Goal: Task Accomplishment & Management: Complete application form

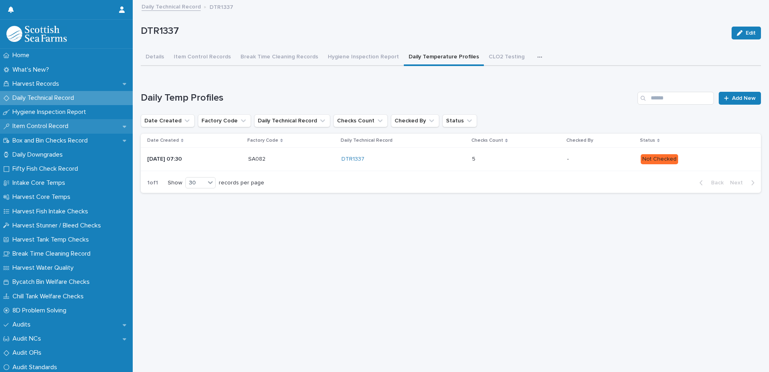
click at [35, 126] on p "Item Control Record" at bounding box center [42, 126] width 66 height 8
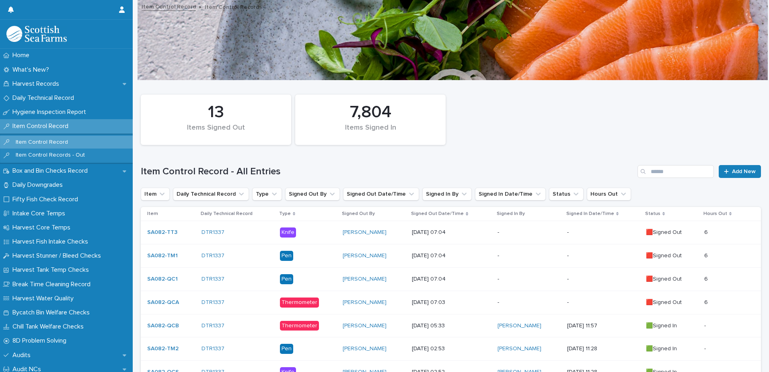
click at [468, 278] on p "[DATE] 07:04" at bounding box center [451, 278] width 79 height 7
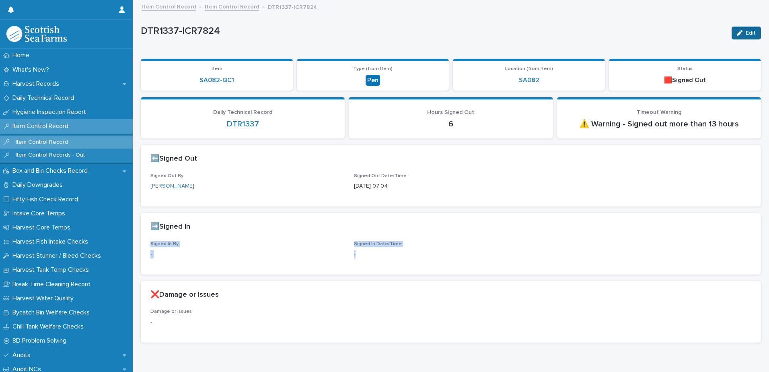
click at [738, 29] on button "Edit" at bounding box center [746, 33] width 29 height 13
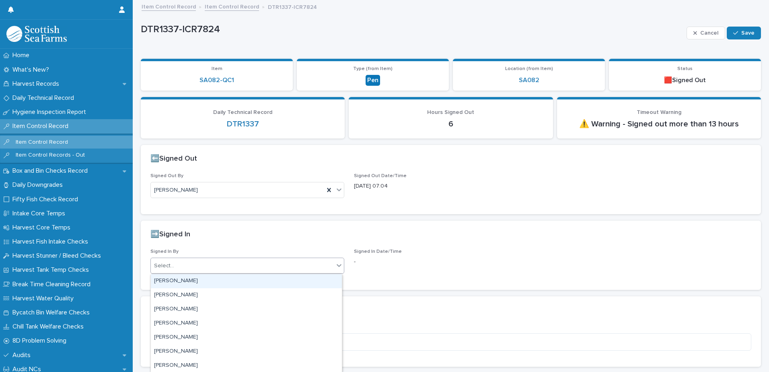
click at [185, 268] on div "Select..." at bounding box center [242, 265] width 183 height 13
type input "***"
click at [164, 282] on div "[PERSON_NAME]" at bounding box center [246, 281] width 191 height 14
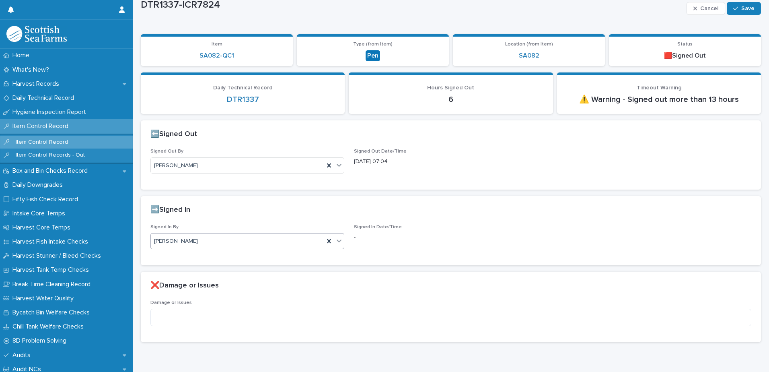
scroll to position [47, 0]
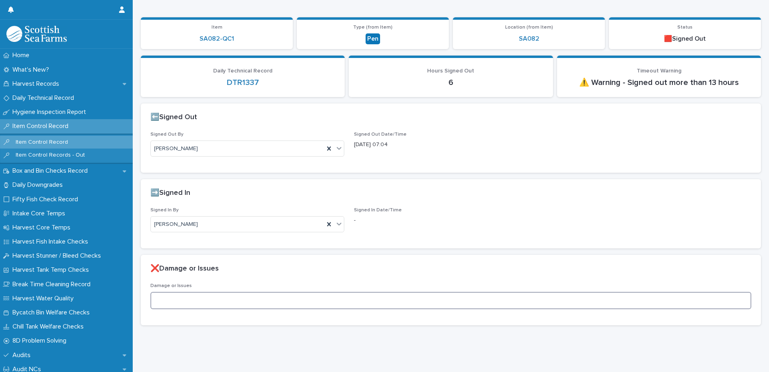
click at [169, 292] on textarea at bounding box center [450, 300] width 601 height 17
drag, startPoint x: 184, startPoint y: 295, endPoint x: 191, endPoint y: 294, distance: 6.9
click at [185, 294] on textarea "**********" at bounding box center [447, 300] width 595 height 17
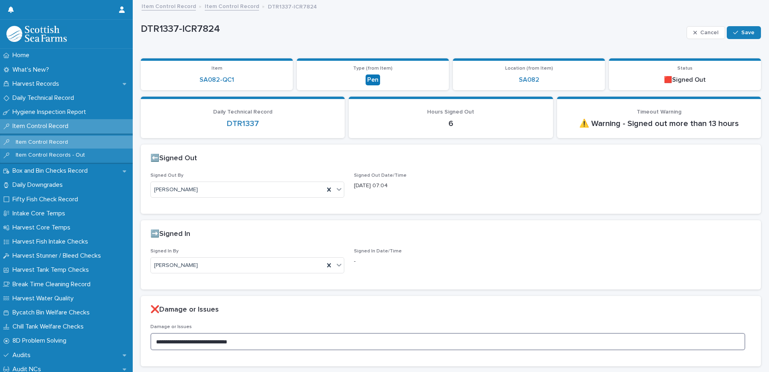
scroll to position [0, 0]
type textarea "**********"
click at [744, 33] on span "Save" at bounding box center [747, 33] width 13 height 6
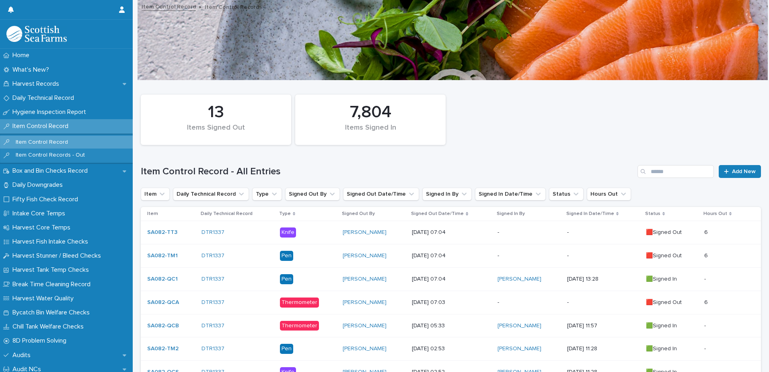
click at [514, 303] on p "-" at bounding box center [528, 302] width 63 height 7
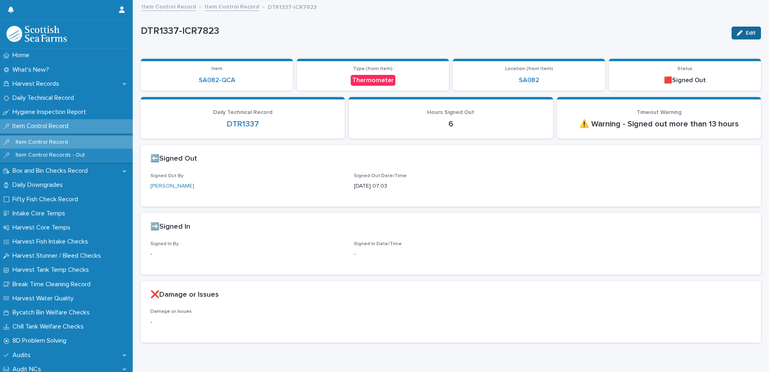
click at [737, 31] on icon "button" at bounding box center [740, 33] width 6 height 6
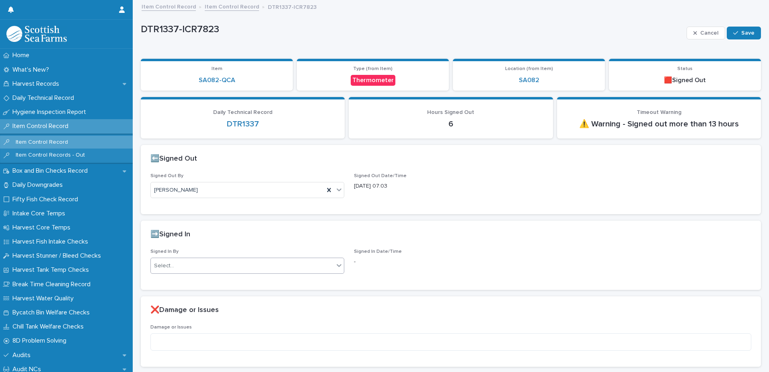
click at [189, 264] on div "Select..." at bounding box center [242, 265] width 183 height 13
type input "*****"
click at [180, 282] on div "[PERSON_NAME]" at bounding box center [246, 281] width 191 height 14
click at [741, 34] on span "Save" at bounding box center [747, 33] width 13 height 6
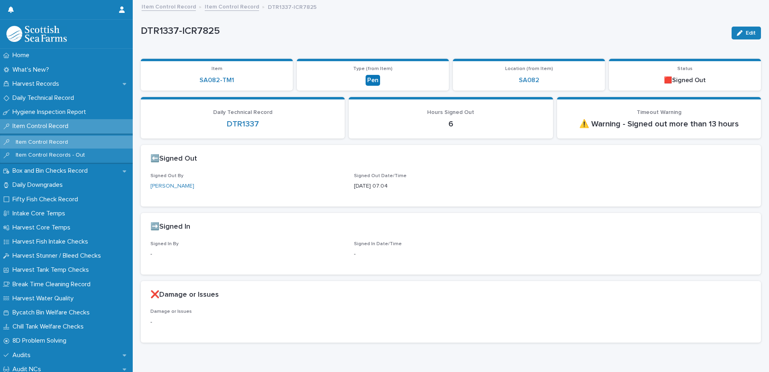
drag, startPoint x: 736, startPoint y: 33, endPoint x: 523, endPoint y: 117, distance: 228.4
click at [737, 33] on icon "button" at bounding box center [740, 33] width 6 height 6
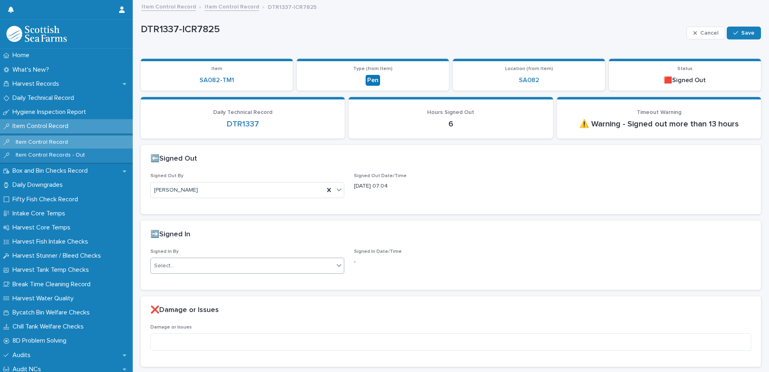
click at [177, 264] on div "Select..." at bounding box center [242, 265] width 183 height 13
type input "*****"
click at [175, 280] on div "[PERSON_NAME]" at bounding box center [246, 281] width 191 height 14
click at [733, 33] on div "button" at bounding box center [737, 33] width 8 height 6
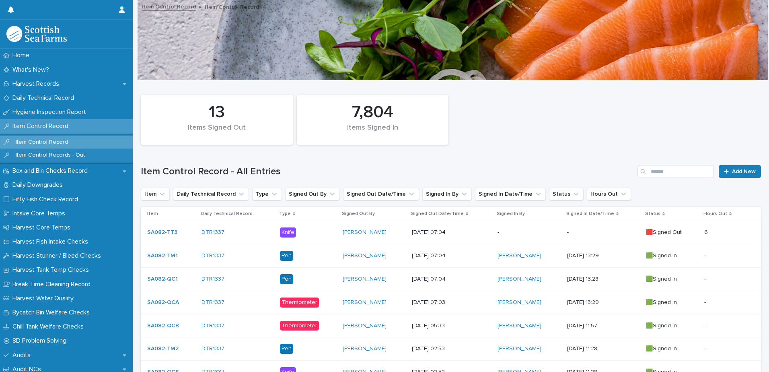
click at [531, 236] on div "-" at bounding box center [528, 232] width 63 height 13
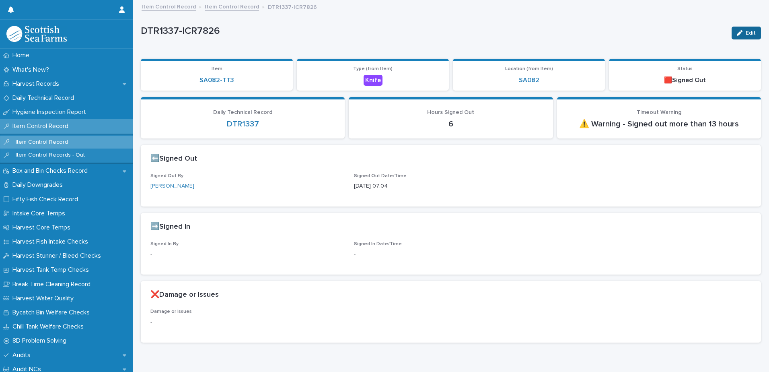
click at [737, 34] on icon "button" at bounding box center [740, 33] width 6 height 6
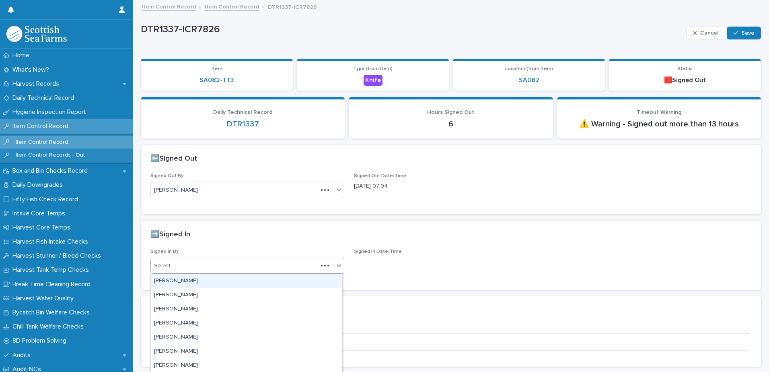
click at [169, 269] on div "Select..." at bounding box center [164, 265] width 20 height 8
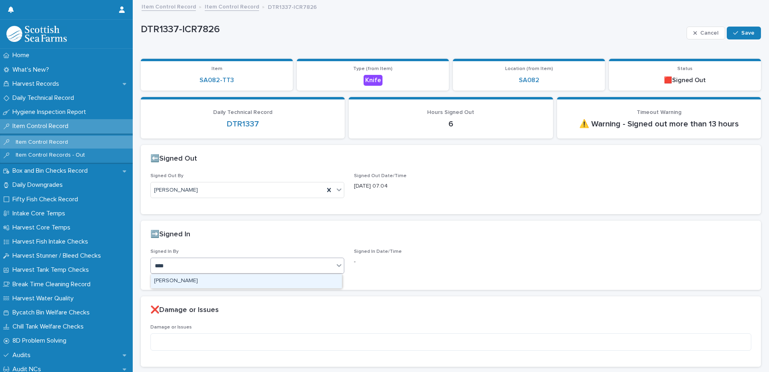
type input "*****"
click at [171, 281] on div "[PERSON_NAME]" at bounding box center [246, 281] width 191 height 14
click at [741, 33] on span "Save" at bounding box center [747, 33] width 13 height 6
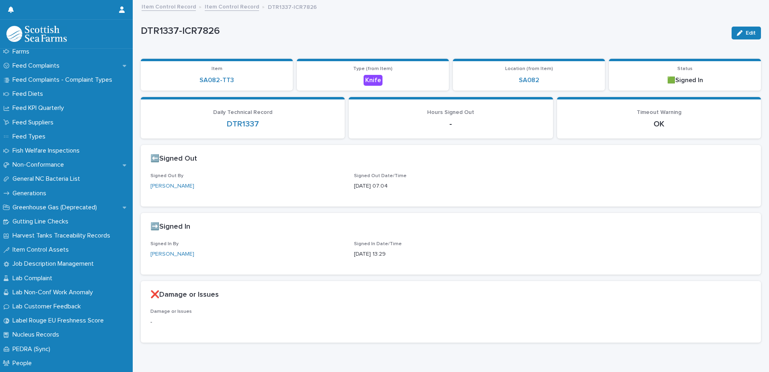
scroll to position [684, 0]
click at [26, 167] on p "Non-Conformance" at bounding box center [39, 166] width 61 height 8
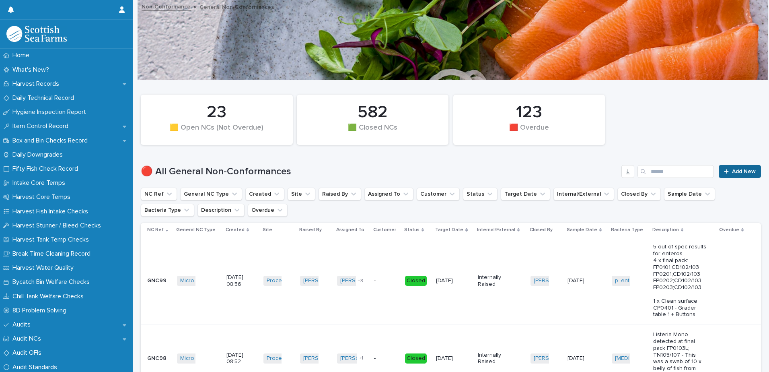
click at [725, 169] on link "Add New" at bounding box center [740, 171] width 42 height 13
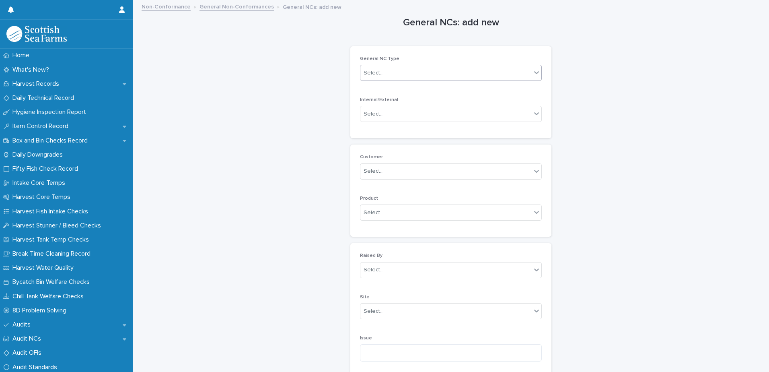
click at [371, 71] on div "Select..." at bounding box center [374, 73] width 20 height 8
click at [379, 143] on div "Micro Out of Spec" at bounding box center [448, 145] width 181 height 14
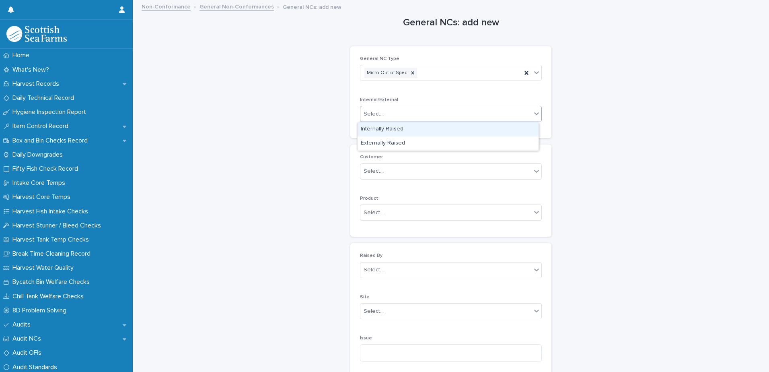
click at [378, 113] on div "Select..." at bounding box center [374, 114] width 20 height 8
click at [370, 127] on div "Internally Raised" at bounding box center [448, 129] width 181 height 14
click at [365, 271] on div "Select..." at bounding box center [374, 269] width 20 height 8
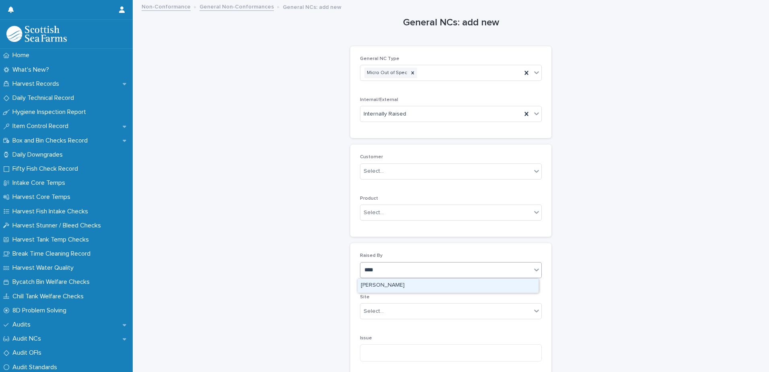
type input "*****"
click at [377, 289] on div "[PERSON_NAME]" at bounding box center [448, 285] width 181 height 14
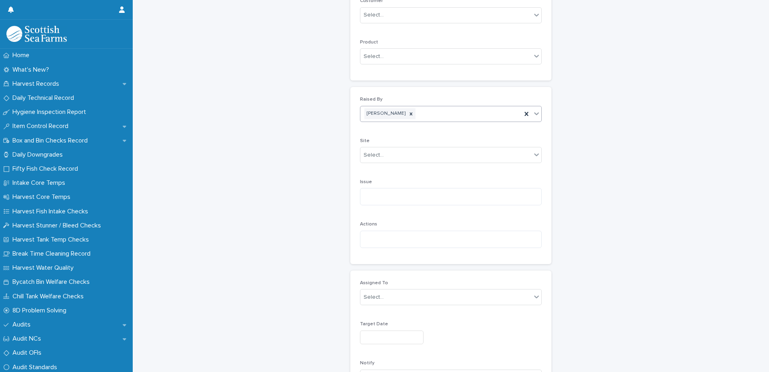
scroll to position [161, 0]
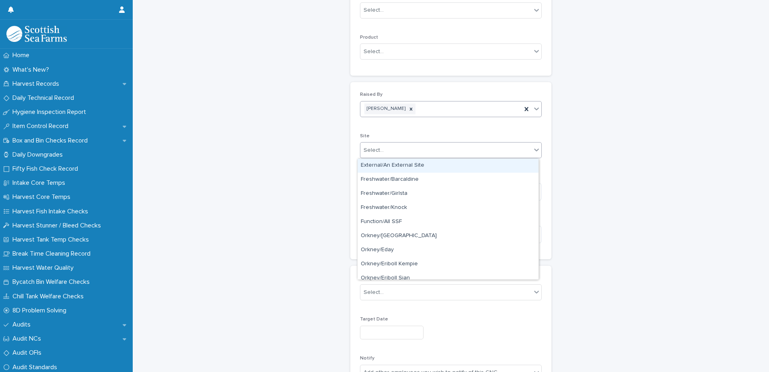
click at [376, 151] on div "Select..." at bounding box center [374, 150] width 20 height 8
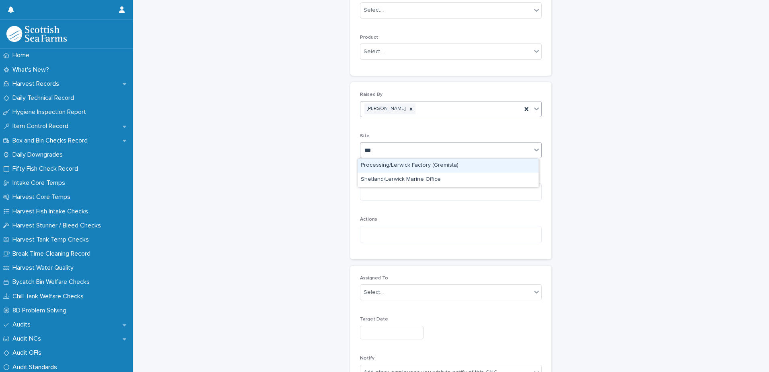
type input "****"
click at [372, 166] on div "Processing/Lerwick Factory (Gremista)" at bounding box center [448, 165] width 181 height 14
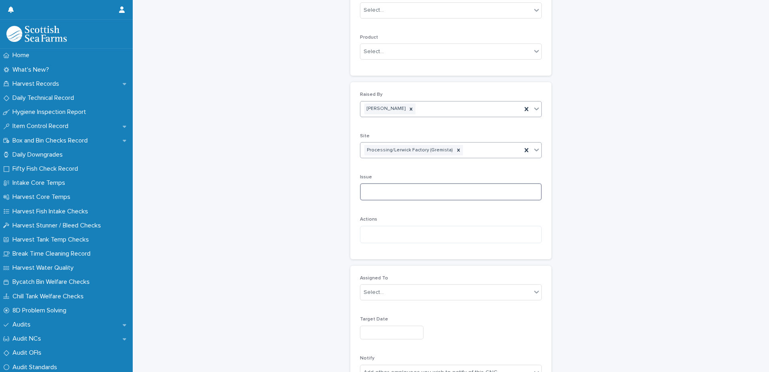
click at [366, 195] on textarea at bounding box center [451, 191] width 182 height 17
click at [394, 193] on textarea at bounding box center [451, 191] width 182 height 17
paste textarea "**********"
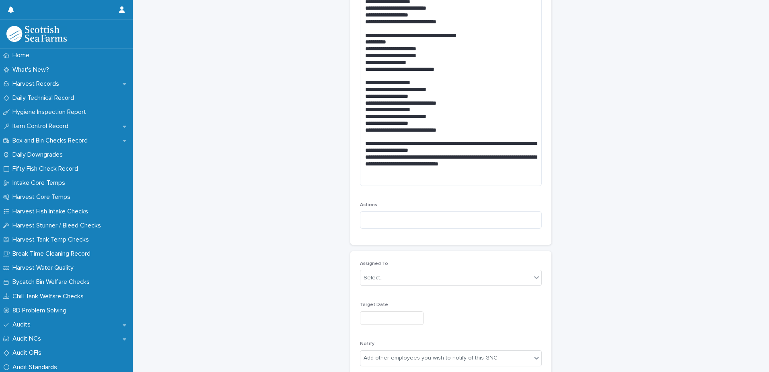
scroll to position [449, 0]
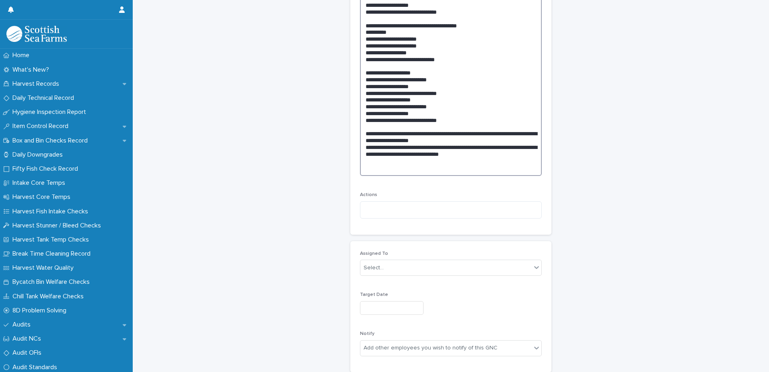
click at [365, 164] on textarea at bounding box center [451, 35] width 182 height 281
paste textarea "**********"
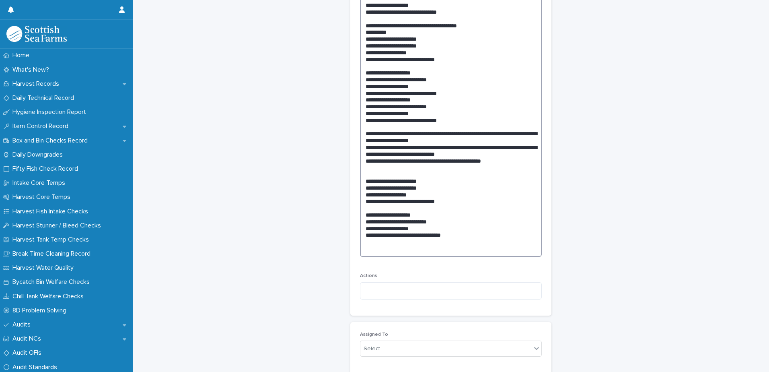
scroll to position [409, 0]
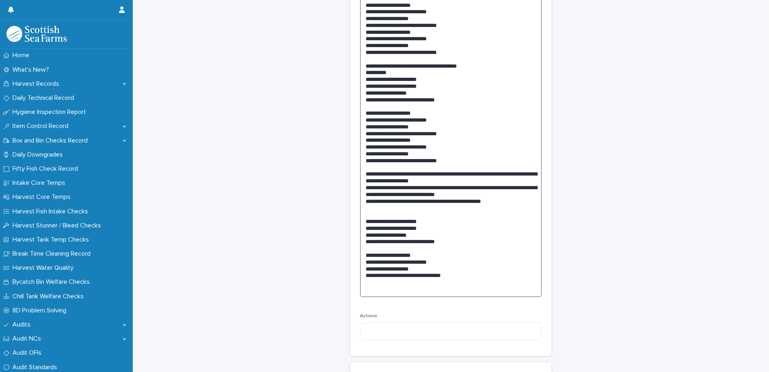
click at [480, 192] on textarea at bounding box center [451, 116] width 182 height 362
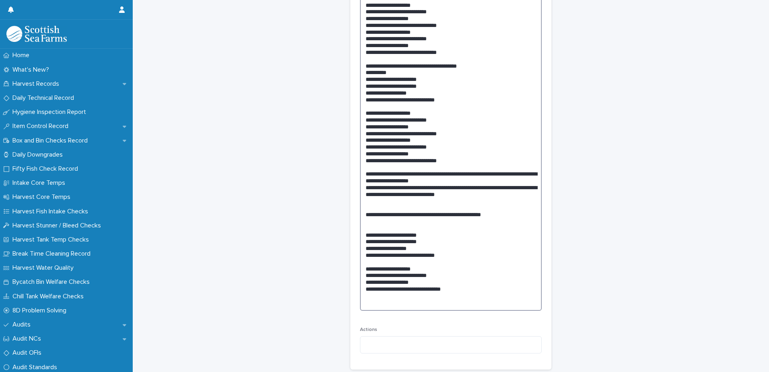
click at [362, 234] on textarea at bounding box center [451, 122] width 182 height 375
click at [364, 234] on textarea at bounding box center [451, 122] width 182 height 375
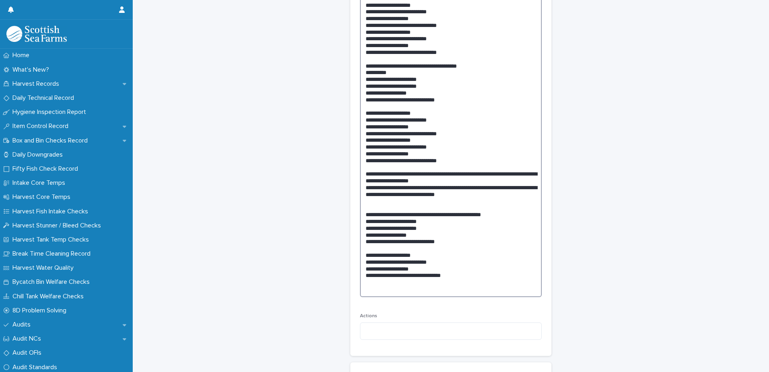
click at [362, 283] on textarea at bounding box center [451, 116] width 182 height 362
paste textarea "**********"
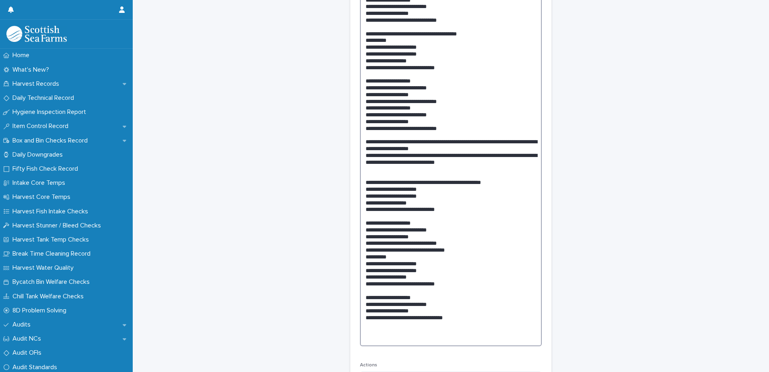
scroll to position [569, 0]
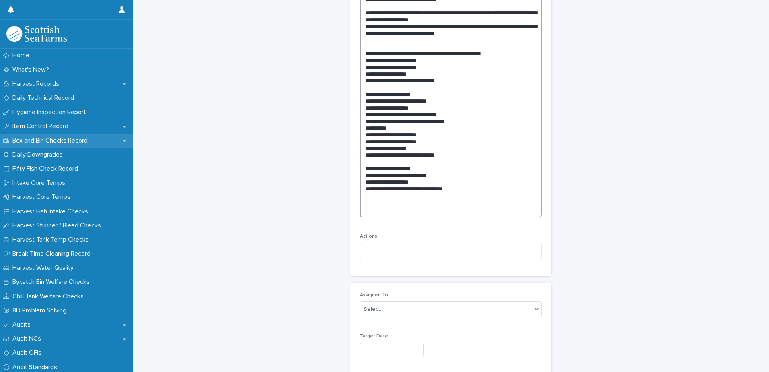
type textarea "**********"
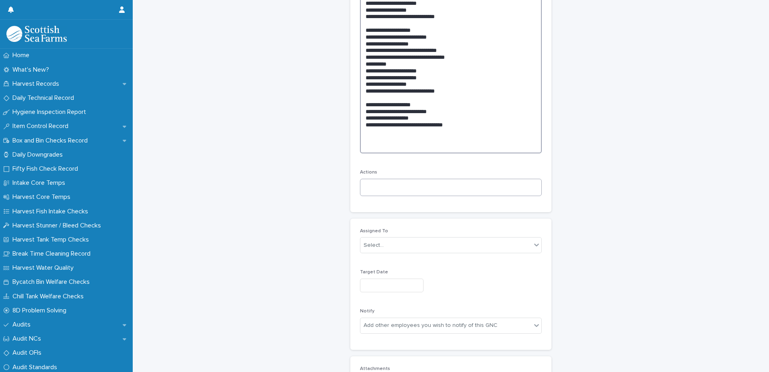
scroll to position [650, 0]
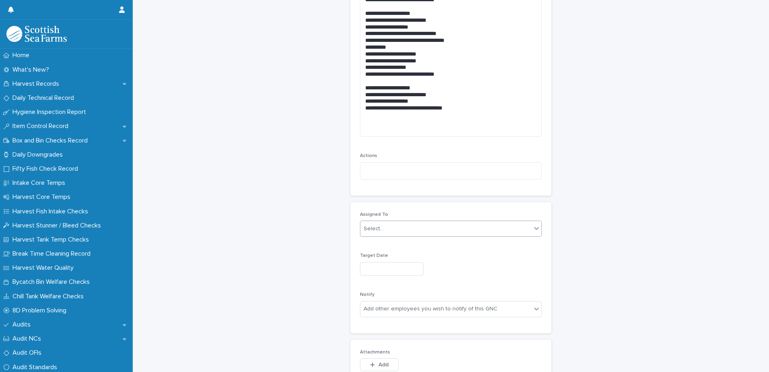
click at [378, 227] on div "Select..." at bounding box center [374, 228] width 20 height 8
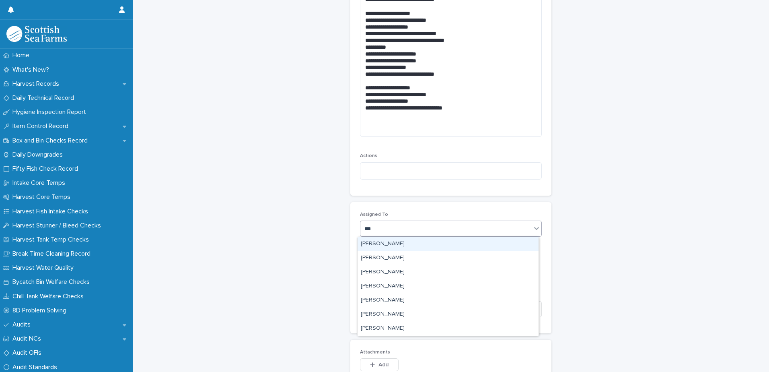
type input "****"
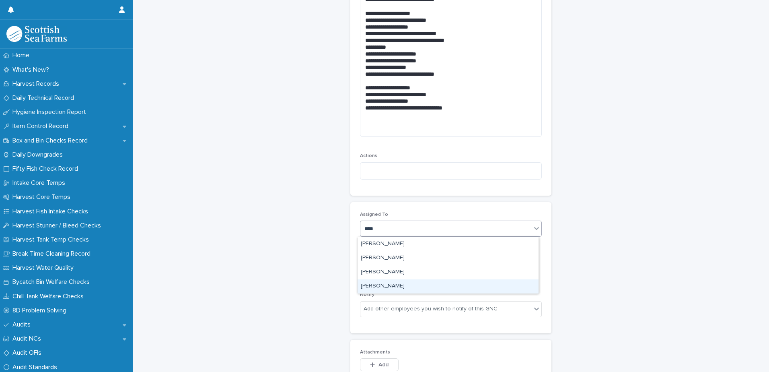
drag, startPoint x: 391, startPoint y: 278, endPoint x: 391, endPoint y: 284, distance: 6.5
click at [391, 284] on div "[PERSON_NAME]" at bounding box center [448, 286] width 181 height 14
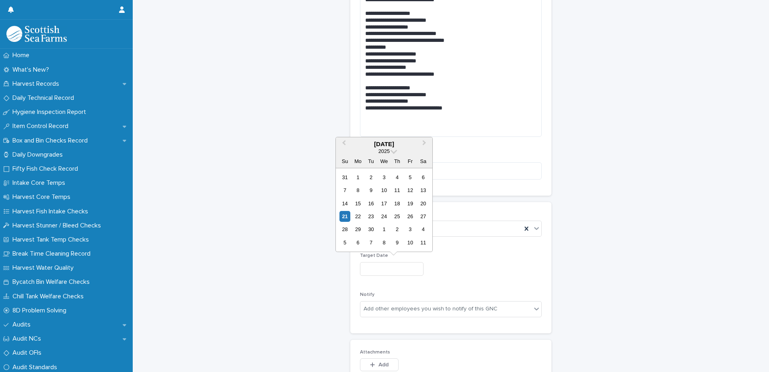
click at [371, 265] on input "text" at bounding box center [392, 269] width 64 height 14
click at [374, 201] on div "16" at bounding box center [371, 203] width 11 height 11
type input "*********"
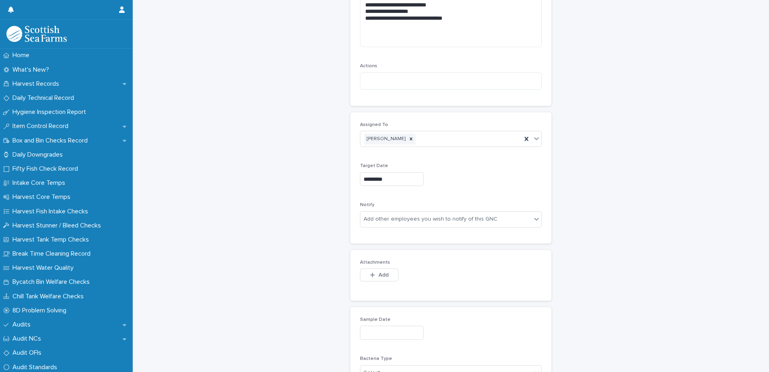
scroll to position [771, 0]
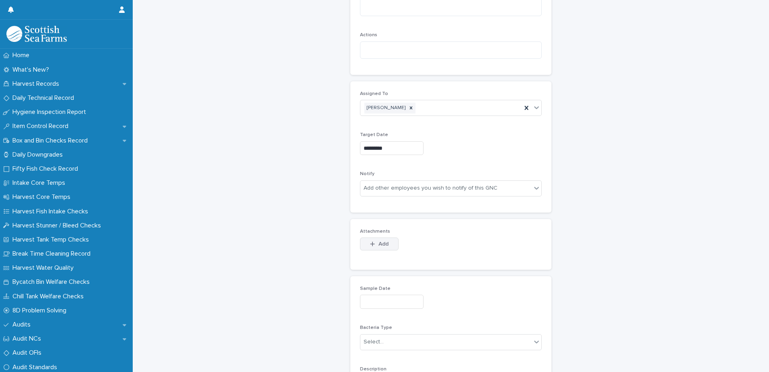
click at [374, 244] on div "button" at bounding box center [374, 244] width 8 height 6
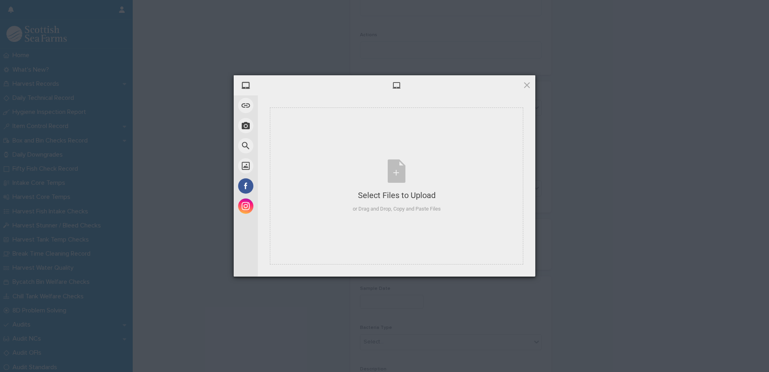
click at [460, 92] on div at bounding box center [397, 85] width 278 height 20
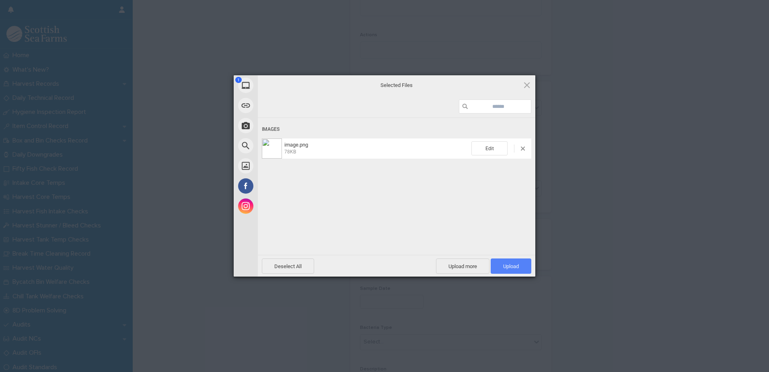
click at [509, 265] on span "Upload 1" at bounding box center [511, 266] width 16 height 6
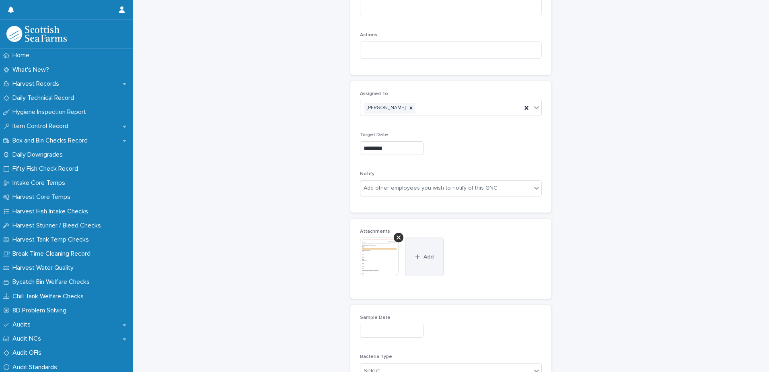
click at [425, 253] on button "Add" at bounding box center [424, 256] width 39 height 39
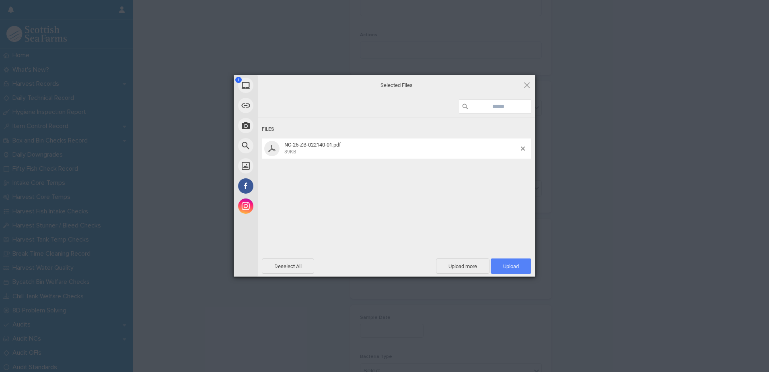
click at [508, 264] on span "Upload 1" at bounding box center [511, 266] width 16 height 6
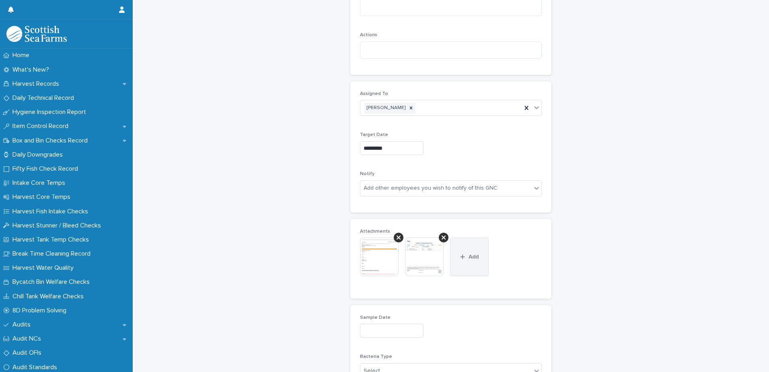
click at [464, 254] on div "button" at bounding box center [464, 257] width 8 height 6
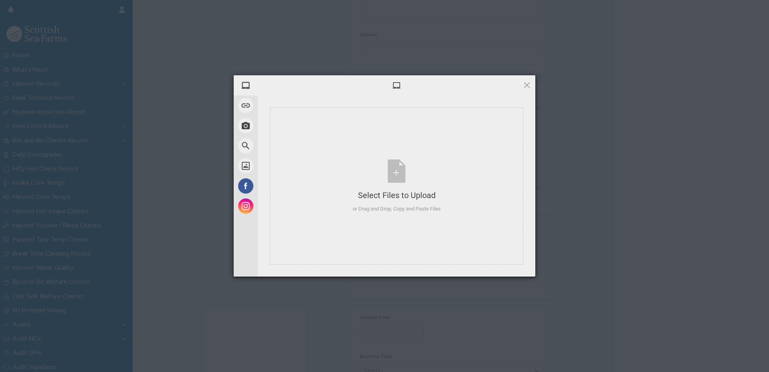
click at [431, 98] on div "Select Files to Upload or Drag and Drop, Copy and Paste Files" at bounding box center [397, 185] width 278 height 181
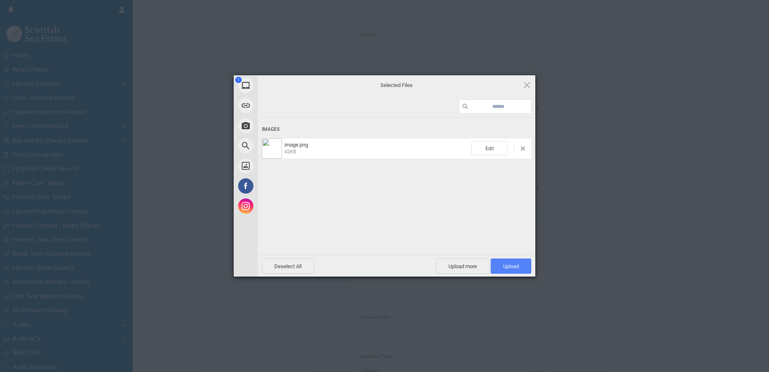
click at [512, 264] on span "Upload 1" at bounding box center [511, 266] width 16 height 6
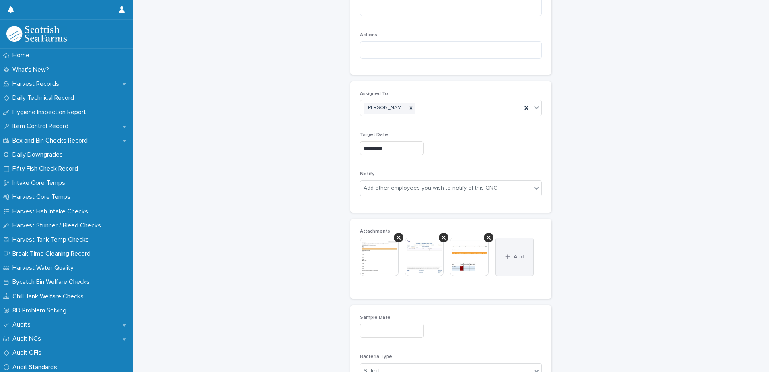
drag, startPoint x: 509, startPoint y: 249, endPoint x: 499, endPoint y: 245, distance: 10.8
click at [510, 249] on button "Add" at bounding box center [514, 256] width 39 height 39
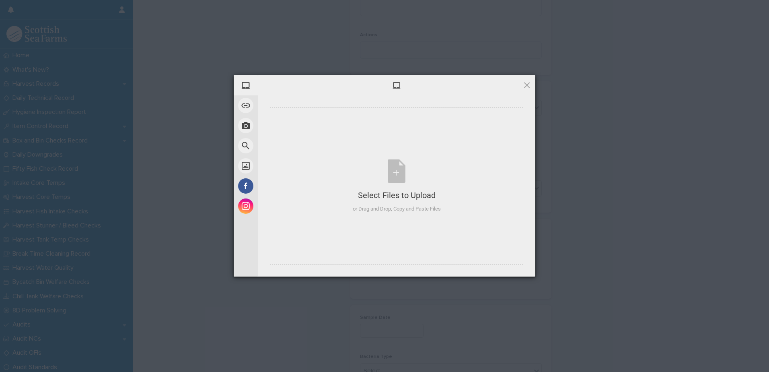
click at [458, 88] on div at bounding box center [397, 85] width 278 height 20
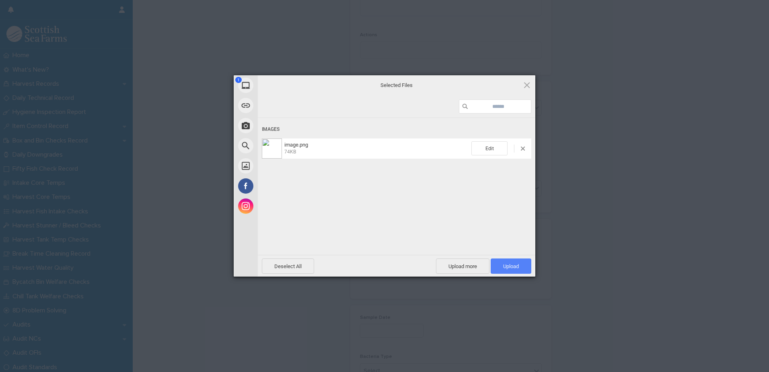
click at [517, 266] on span "Upload 1" at bounding box center [511, 266] width 16 height 6
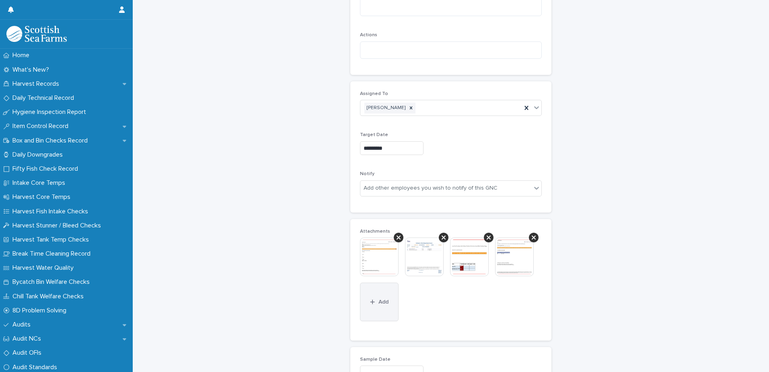
click at [363, 306] on button "Add" at bounding box center [379, 301] width 39 height 39
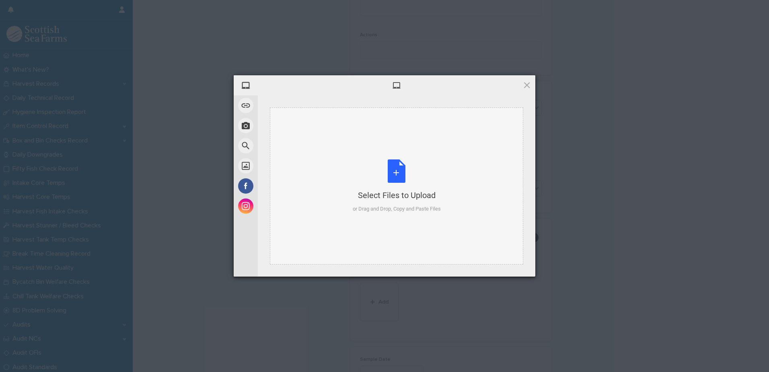
click at [460, 108] on div "Select Files to Upload or Drag and Drop, Copy and Paste Files" at bounding box center [396, 185] width 253 height 157
click at [467, 89] on div at bounding box center [397, 85] width 278 height 20
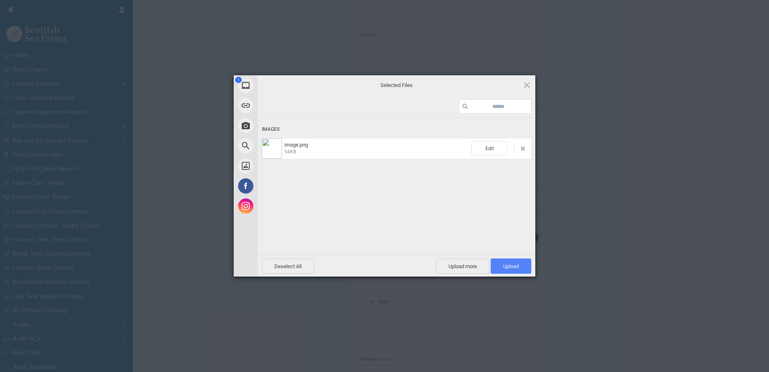
click at [507, 265] on span "Upload 1" at bounding box center [511, 266] width 16 height 6
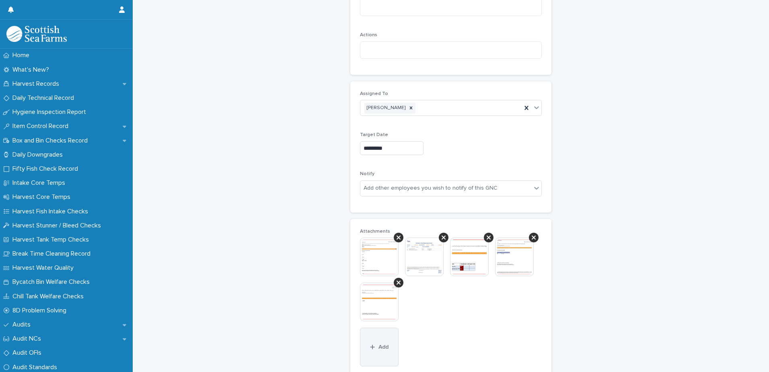
click at [377, 343] on button "Add" at bounding box center [379, 346] width 39 height 39
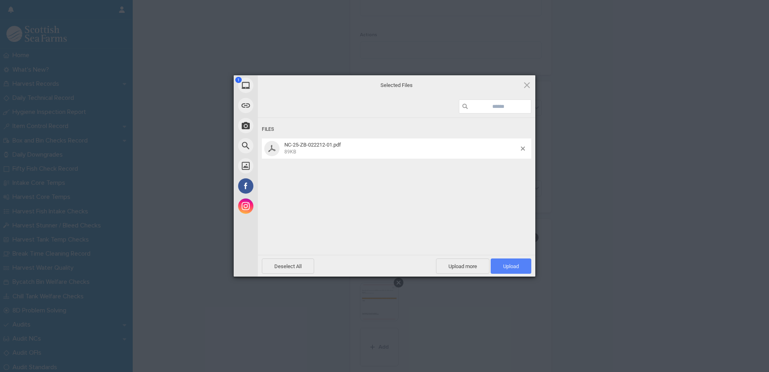
click at [502, 264] on span "Upload 1" at bounding box center [511, 265] width 41 height 15
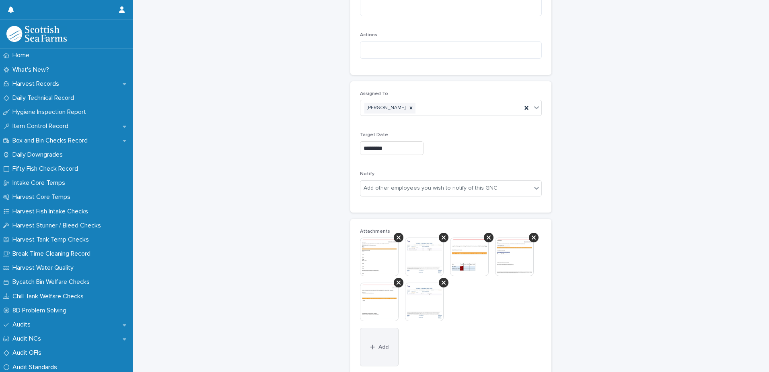
click at [391, 341] on button "Add" at bounding box center [379, 346] width 39 height 39
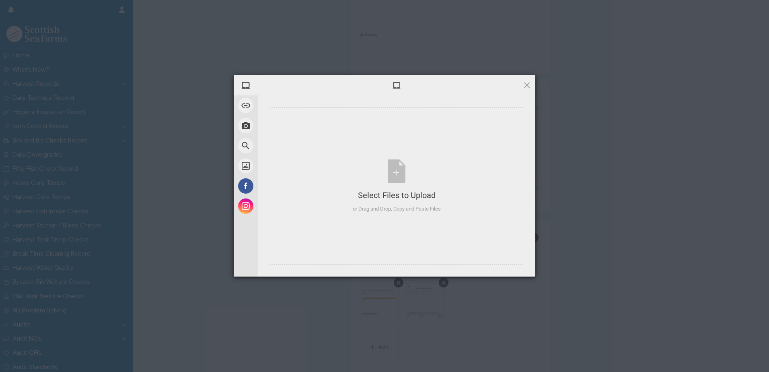
click at [440, 97] on div "Select Files to Upload or Drag and Drop, Copy and Paste Files" at bounding box center [397, 185] width 278 height 181
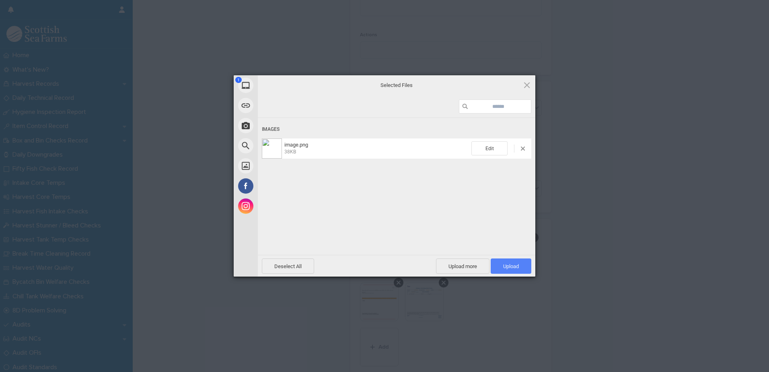
click at [520, 265] on span "Upload 1" at bounding box center [511, 265] width 41 height 15
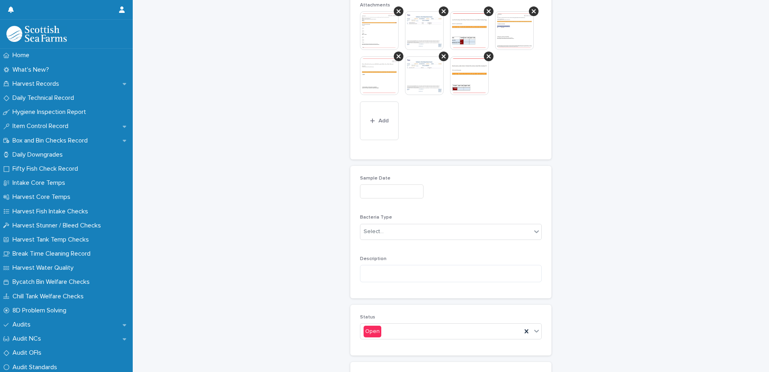
scroll to position [1012, 0]
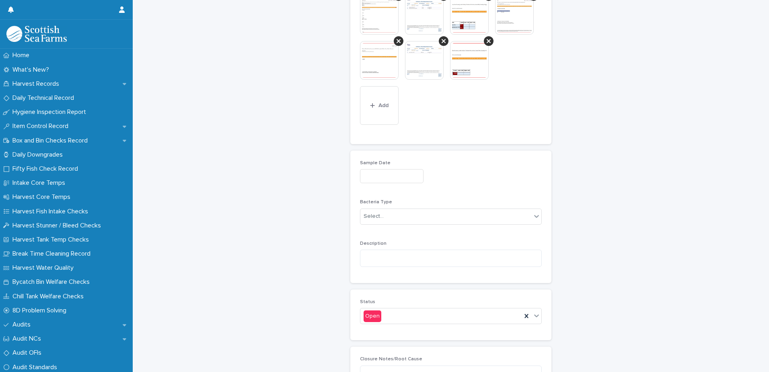
click at [382, 179] on input "text" at bounding box center [392, 176] width 64 height 14
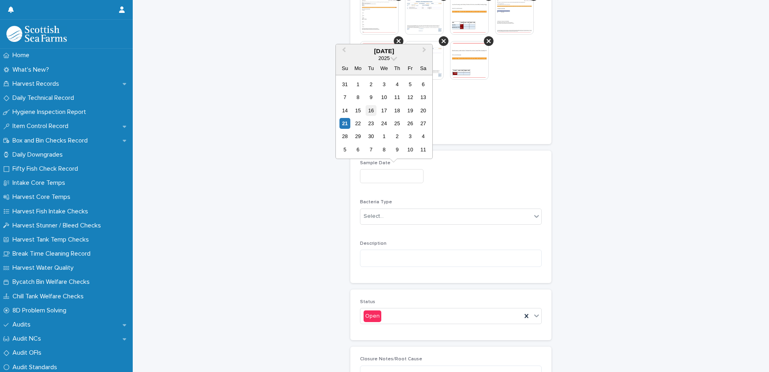
click at [373, 108] on div "16" at bounding box center [371, 110] width 11 height 11
type input "*********"
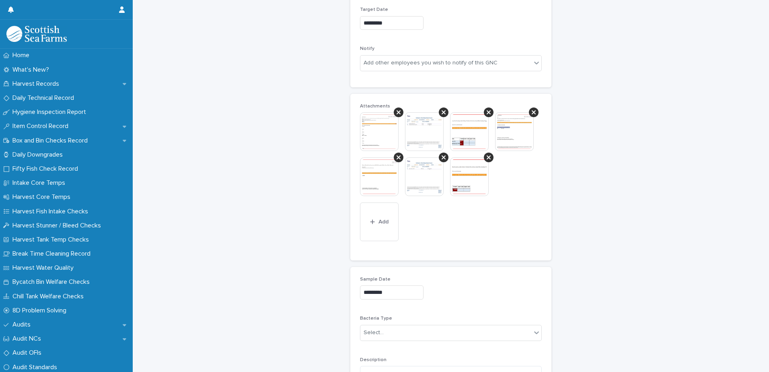
scroll to position [891, 0]
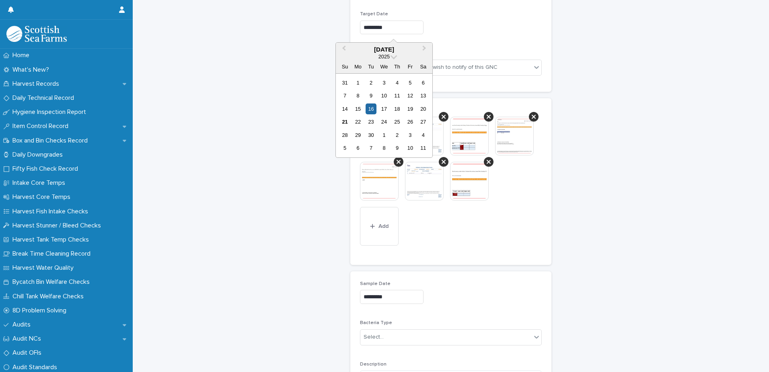
click at [396, 28] on input "*********" at bounding box center [392, 28] width 64 height 14
click at [369, 138] on div "30" at bounding box center [371, 135] width 11 height 11
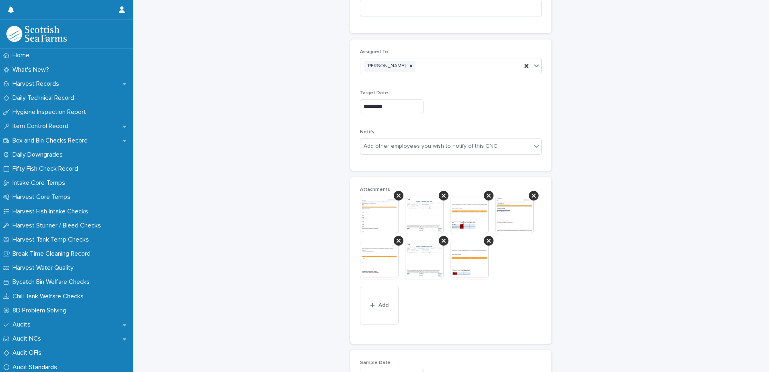
scroll to position [811, 0]
click at [389, 106] on input "*********" at bounding box center [392, 108] width 64 height 14
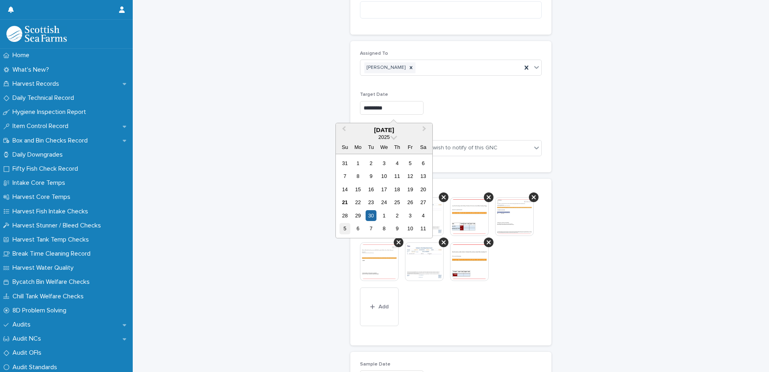
click at [345, 229] on div "5" at bounding box center [344, 228] width 11 height 11
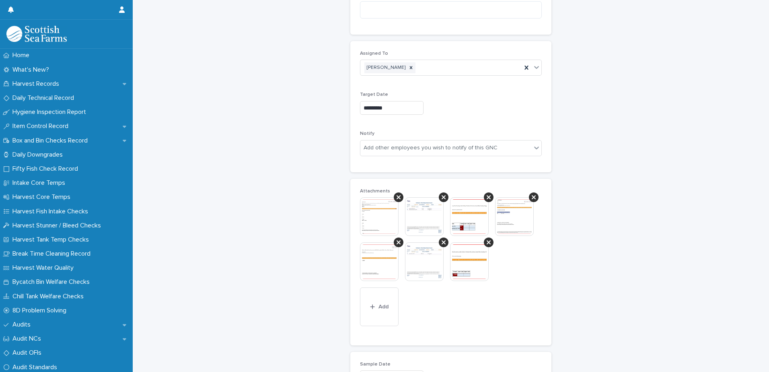
type input "*********"
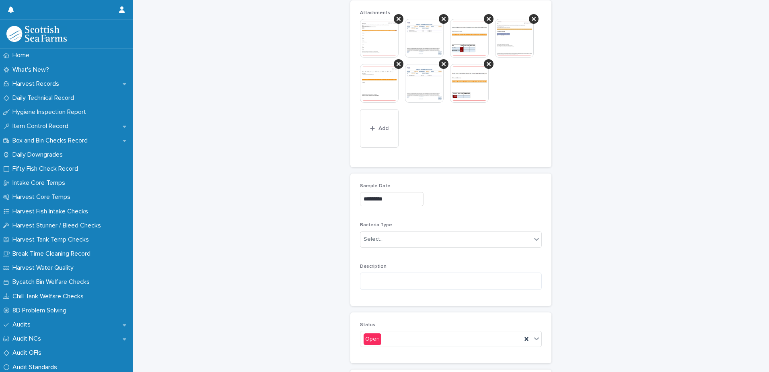
scroll to position [1012, 0]
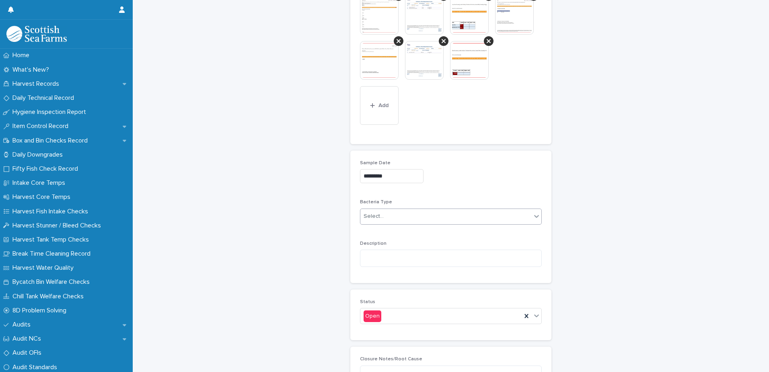
click at [371, 215] on div "Select..." at bounding box center [374, 216] width 20 height 8
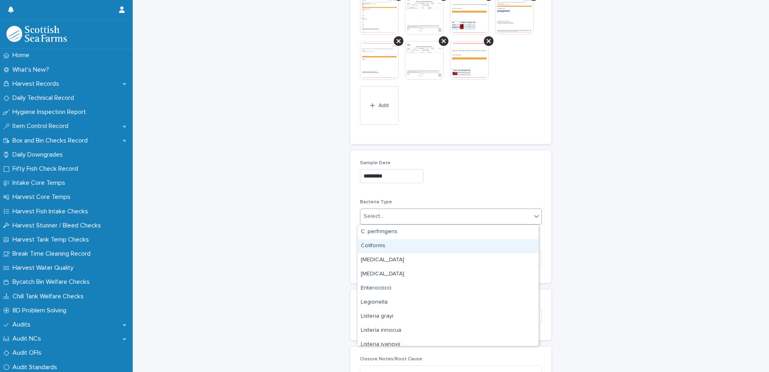
click at [379, 247] on div "Coliforms" at bounding box center [448, 246] width 181 height 14
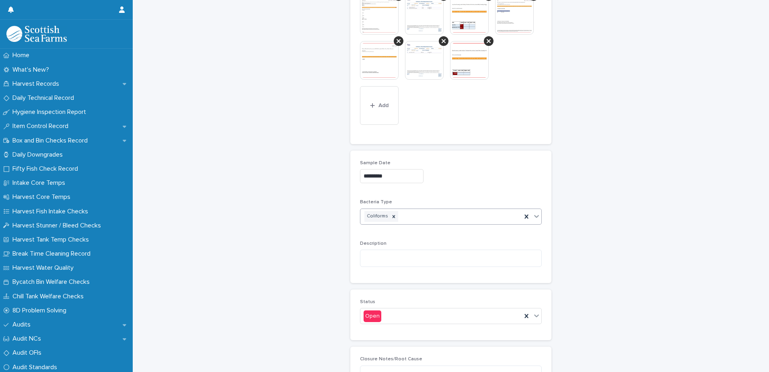
click at [409, 218] on div "Coliforms" at bounding box center [440, 216] width 161 height 14
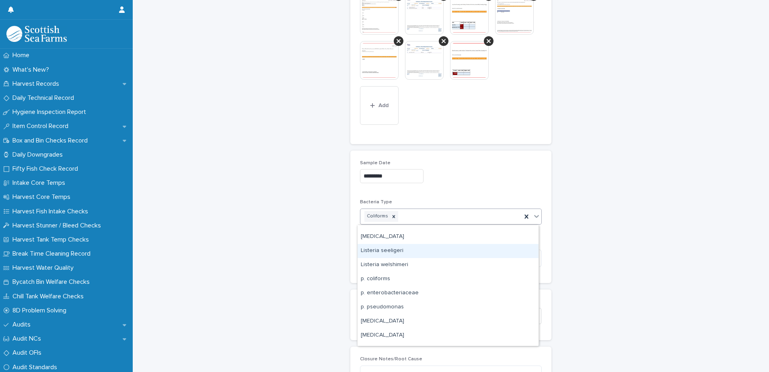
scroll to position [121, 0]
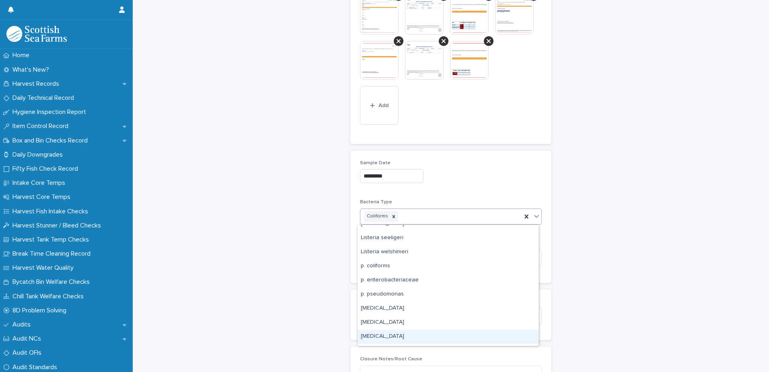
click at [383, 336] on div "[MEDICAL_DATA]" at bounding box center [448, 336] width 181 height 14
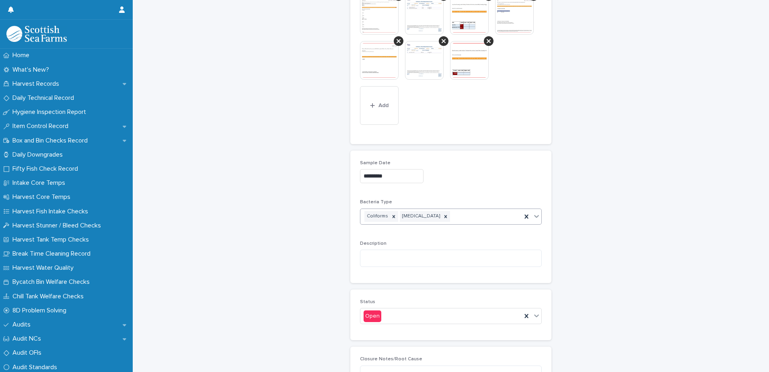
click at [457, 216] on div "Coliforms [MEDICAL_DATA]" at bounding box center [440, 216] width 161 height 14
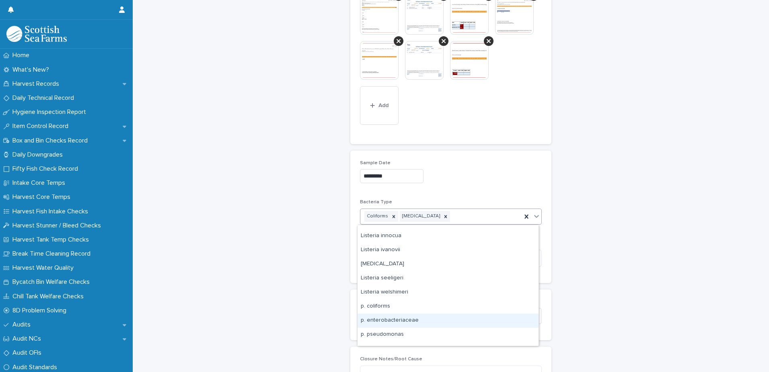
click at [394, 319] on div "p. enterobacteriaceae" at bounding box center [448, 320] width 181 height 14
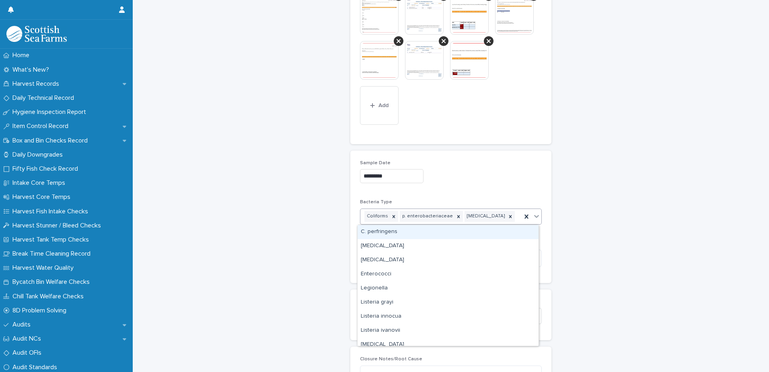
click at [508, 216] on div "Coliforms p. enterobacteriaceae [MEDICAL_DATA]" at bounding box center [440, 216] width 161 height 14
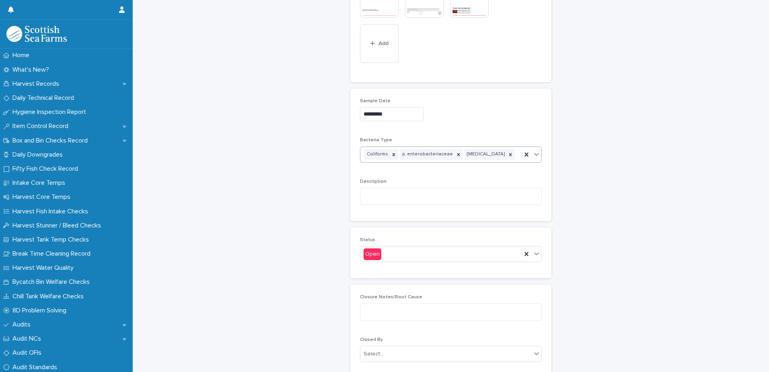
scroll to position [1092, 0]
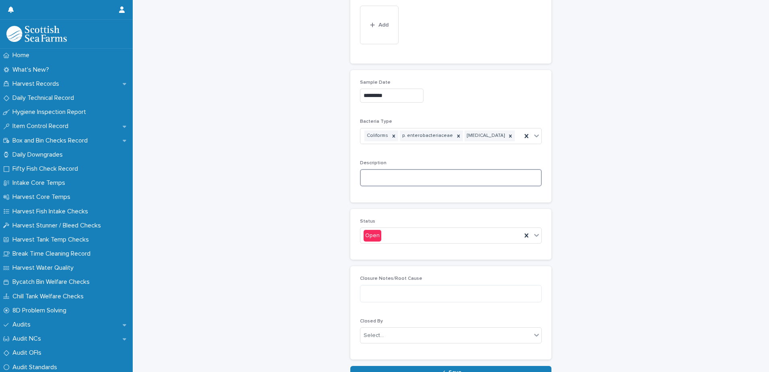
click at [370, 177] on textarea at bounding box center [451, 177] width 182 height 17
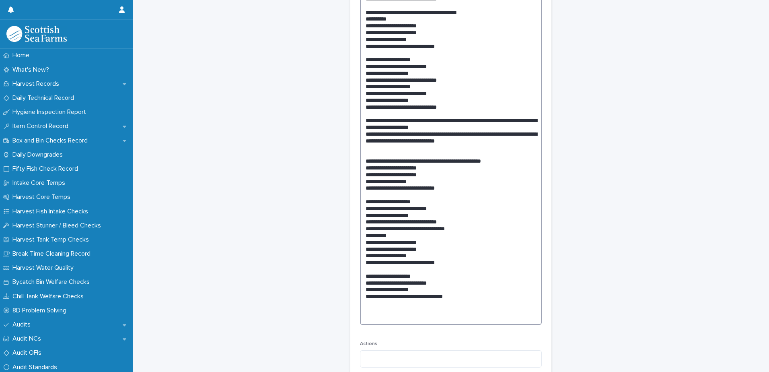
scroll to position [473, 0]
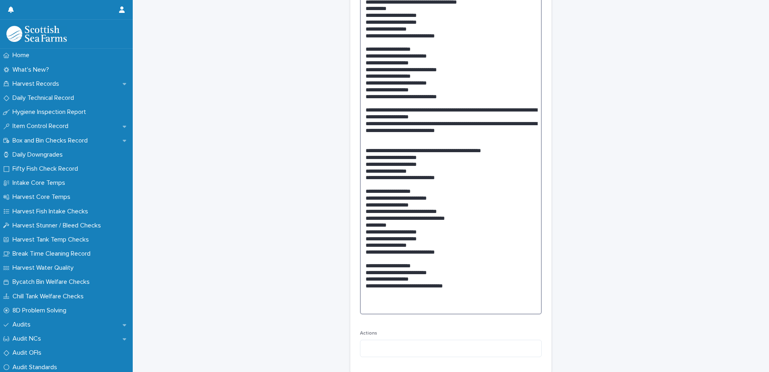
drag, startPoint x: 363, startPoint y: 182, endPoint x: 475, endPoint y: 288, distance: 153.6
click at [475, 288] on textarea at bounding box center [451, 92] width 182 height 443
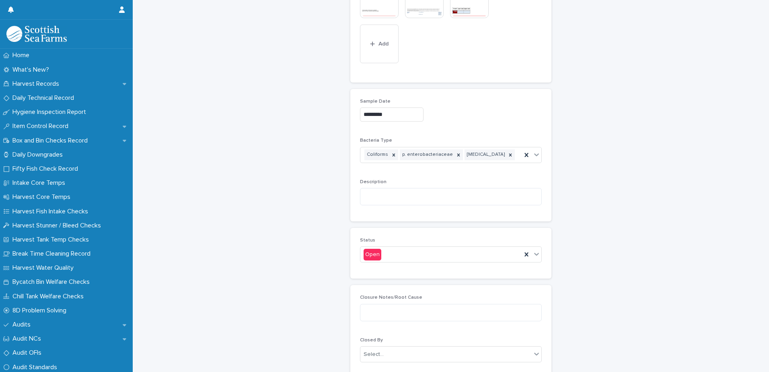
scroll to position [1076, 0]
click at [372, 193] on textarea at bounding box center [451, 193] width 182 height 17
paste textarea "**********"
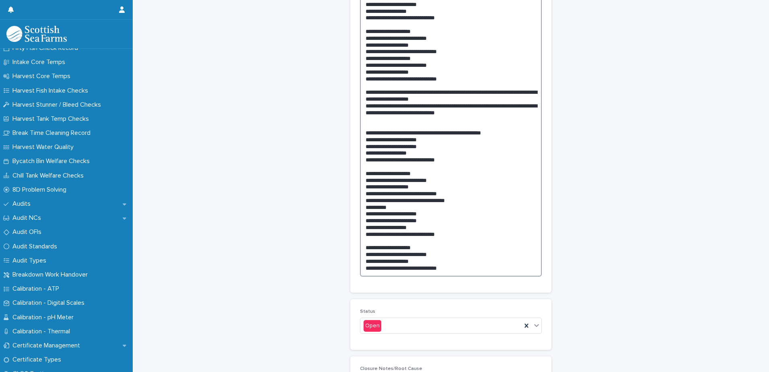
scroll to position [1551, 0]
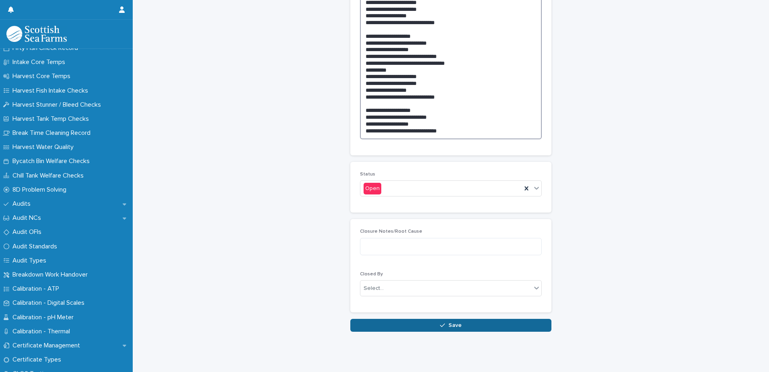
type textarea "**********"
click at [444, 322] on div "button" at bounding box center [444, 325] width 8 height 6
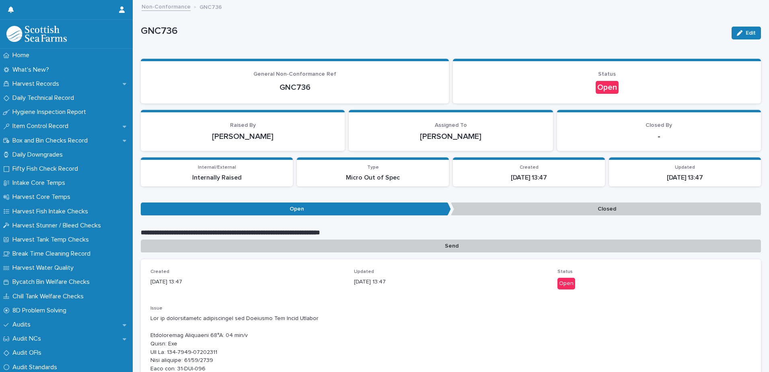
click at [165, 5] on link "Non-Conformance" at bounding box center [166, 6] width 49 height 9
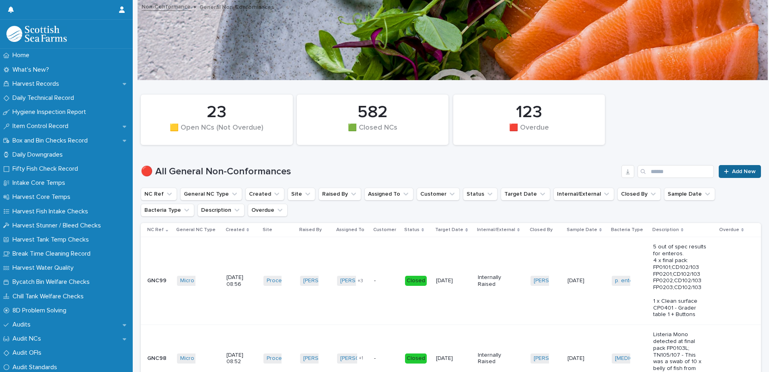
click at [724, 170] on icon at bounding box center [726, 172] width 5 height 6
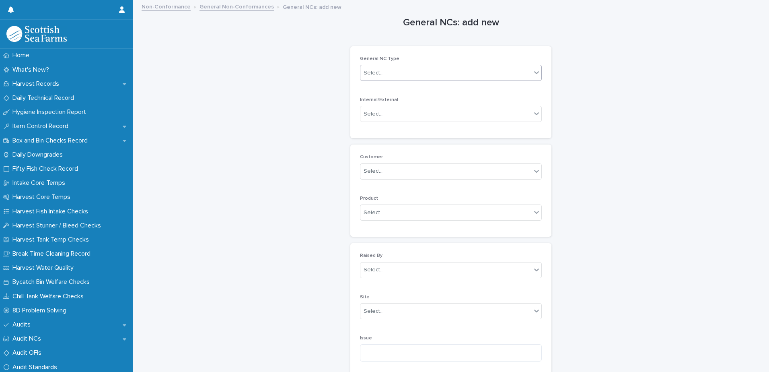
click at [376, 72] on div "Select..." at bounding box center [374, 73] width 20 height 8
click at [386, 145] on div "Micro Out of Spec" at bounding box center [448, 145] width 181 height 14
click at [369, 113] on div "Select..." at bounding box center [374, 114] width 20 height 8
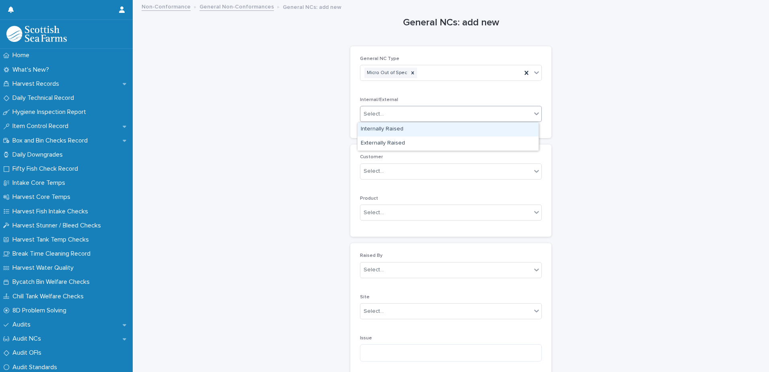
click at [374, 129] on div "Internally Raised" at bounding box center [448, 129] width 181 height 14
click at [373, 172] on div "Select..." at bounding box center [374, 171] width 20 height 8
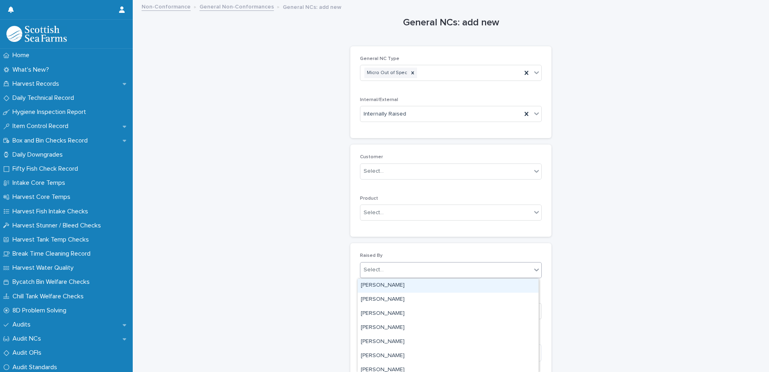
click at [380, 270] on div "Select..." at bounding box center [374, 269] width 20 height 8
type input "*****"
click at [401, 284] on div "[PERSON_NAME]" at bounding box center [448, 285] width 181 height 14
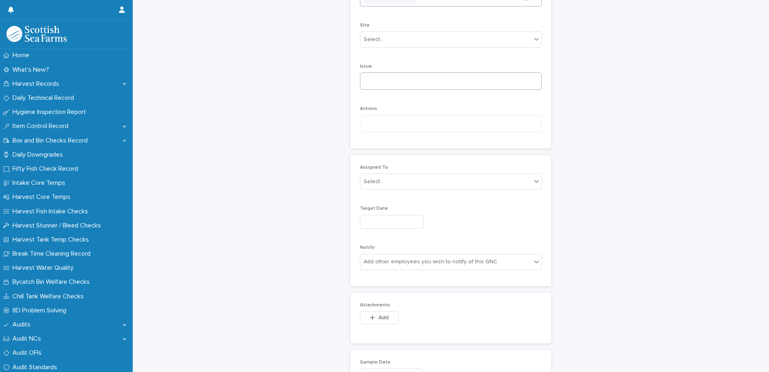
scroll to position [241, 0]
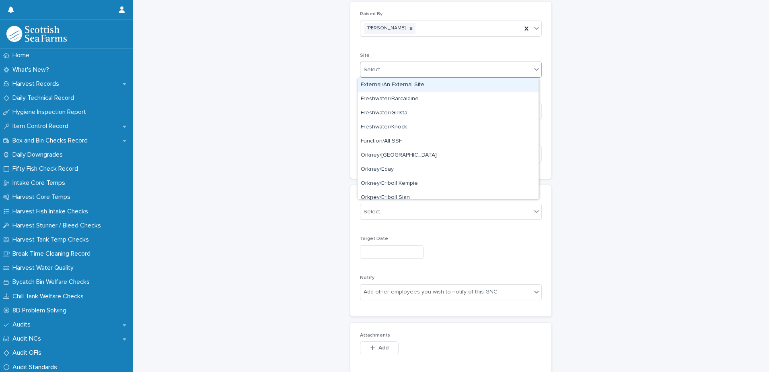
click at [370, 68] on div "Select..." at bounding box center [374, 70] width 20 height 8
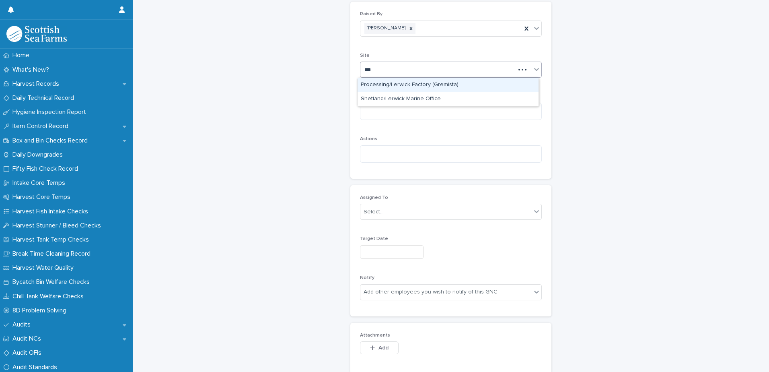
type input "****"
click at [430, 83] on div "Processing/Lerwick Factory (Gremista)" at bounding box center [448, 85] width 181 height 14
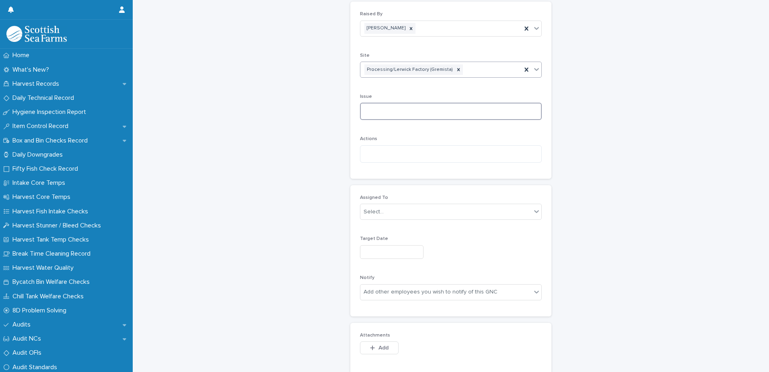
click at [366, 119] on textarea at bounding box center [451, 111] width 182 height 17
paste textarea "**********"
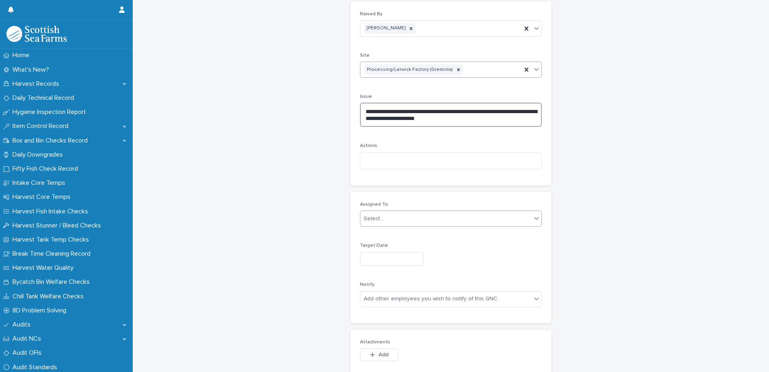
type textarea "**********"
click at [382, 216] on div "Select..." at bounding box center [445, 218] width 171 height 13
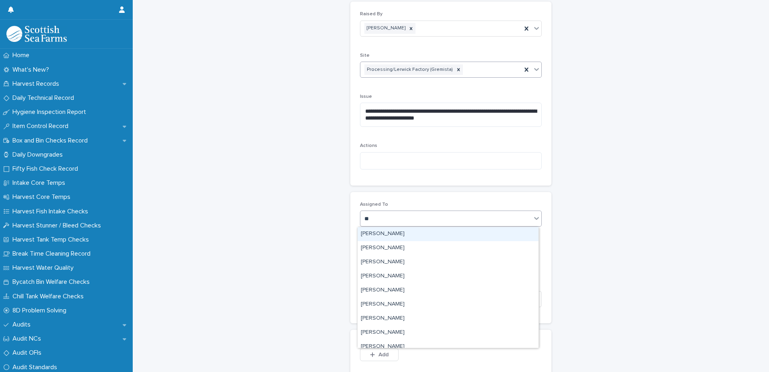
type input "***"
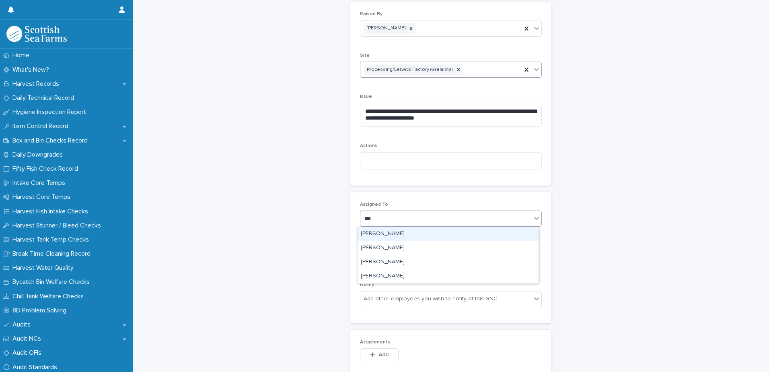
click at [391, 234] on div "[PERSON_NAME]" at bounding box center [448, 234] width 181 height 14
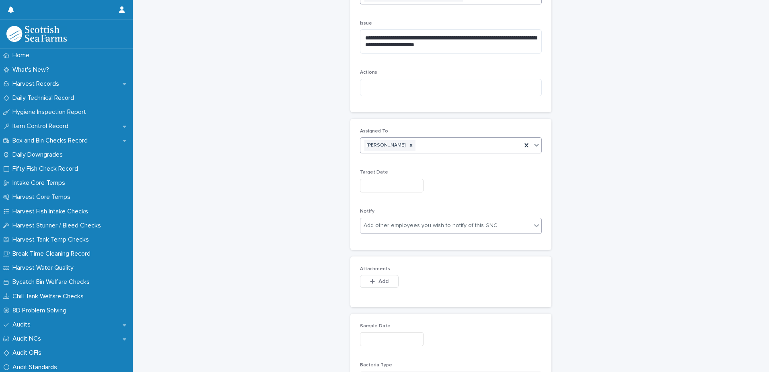
scroll to position [362, 0]
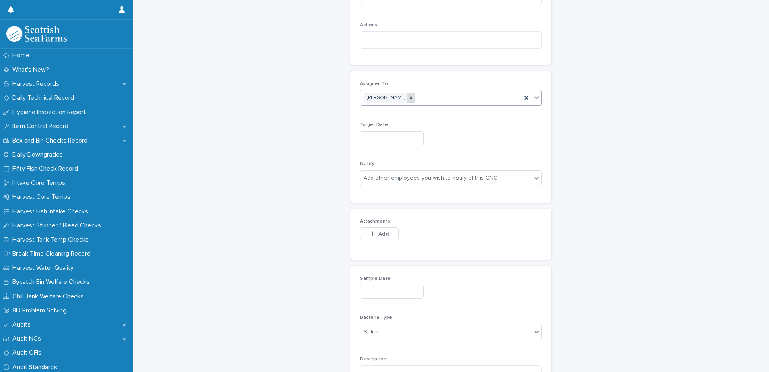
click at [408, 99] on icon at bounding box center [411, 98] width 6 height 6
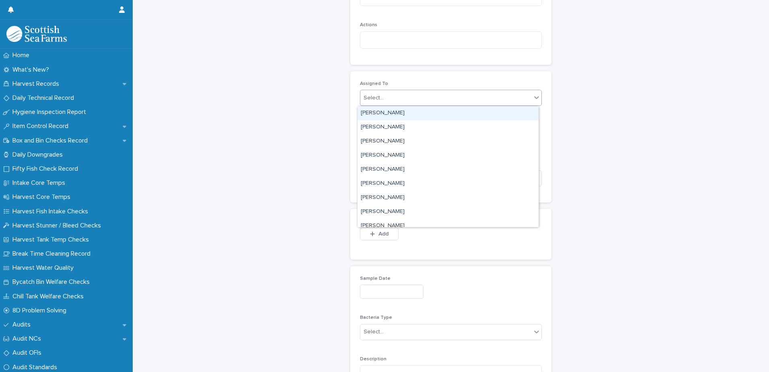
click at [380, 99] on div "Select..." at bounding box center [445, 97] width 171 height 13
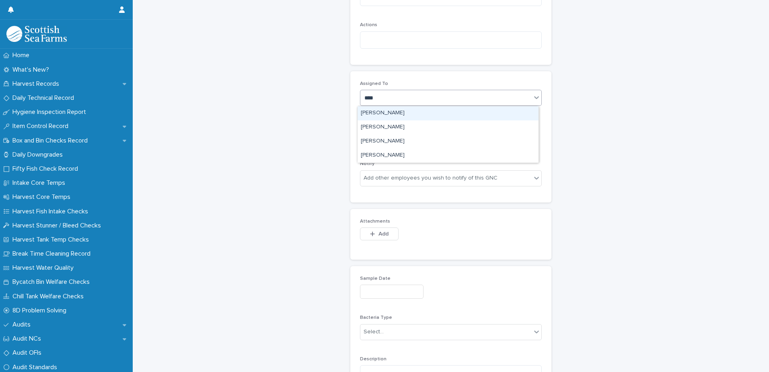
type input "*****"
click at [409, 111] on div "[PERSON_NAME]" at bounding box center [448, 113] width 181 height 14
type input "****"
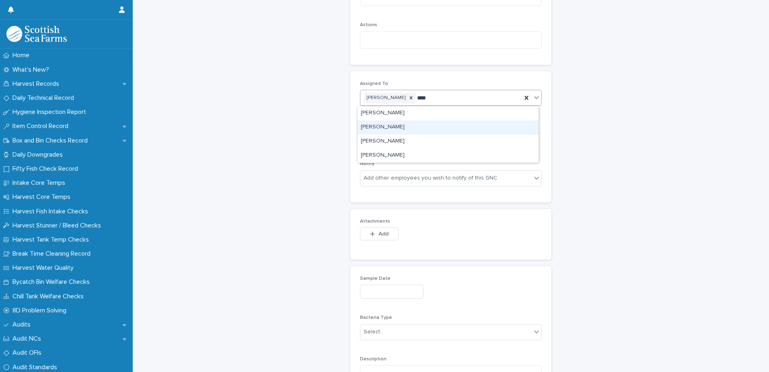
click at [395, 130] on div "[PERSON_NAME]" at bounding box center [448, 127] width 181 height 14
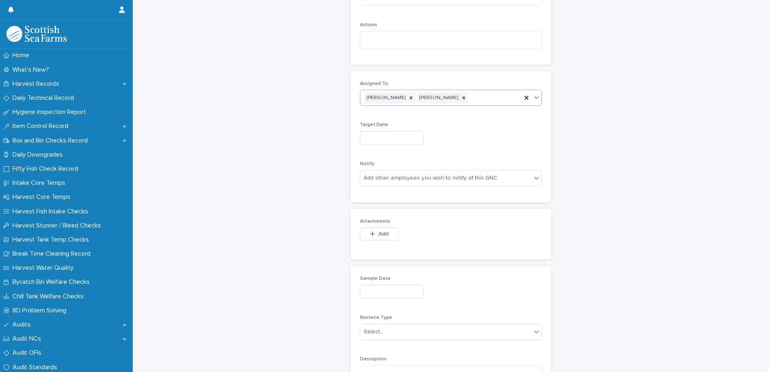
click at [367, 138] on input "text" at bounding box center [392, 138] width 64 height 14
click at [347, 261] on div "5" at bounding box center [344, 258] width 11 height 11
type input "*********"
click at [374, 233] on div "button" at bounding box center [374, 234] width 8 height 6
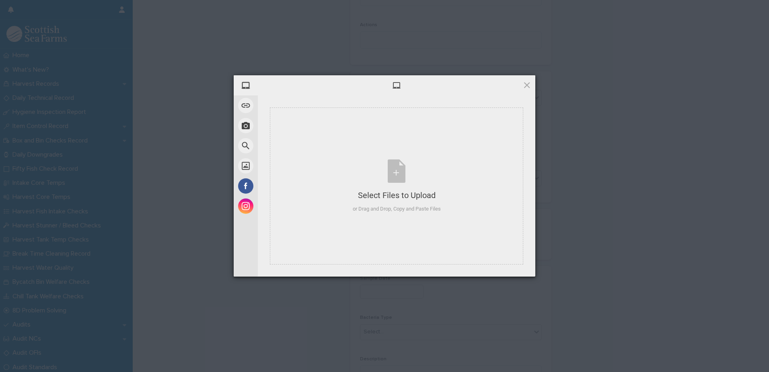
click at [474, 95] on div at bounding box center [397, 85] width 278 height 20
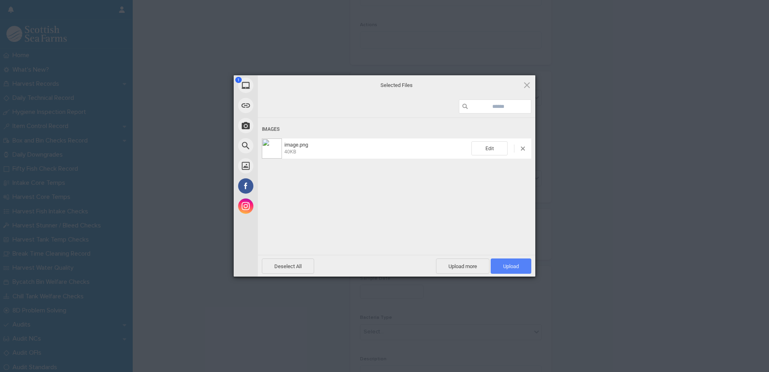
click at [504, 264] on span "Upload 1" at bounding box center [511, 266] width 16 height 6
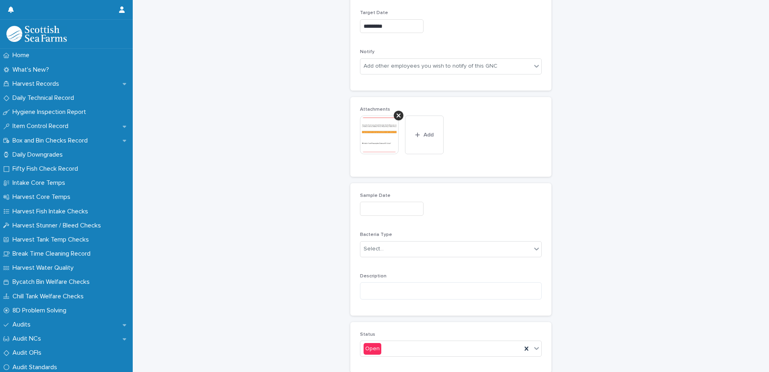
scroll to position [578, 0]
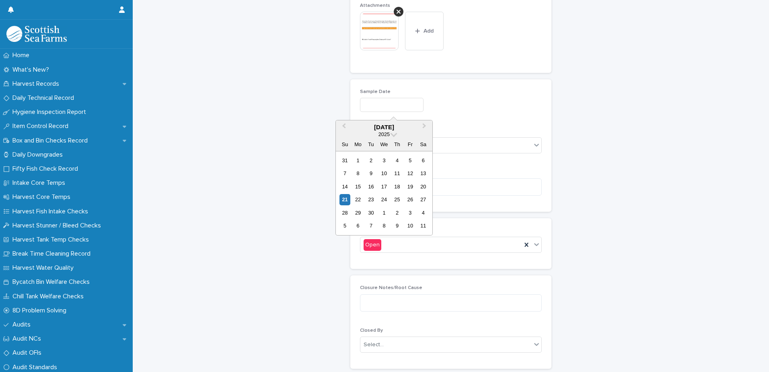
click at [371, 107] on input "text" at bounding box center [392, 105] width 64 height 14
click at [401, 186] on div "18" at bounding box center [397, 186] width 11 height 11
type input "*********"
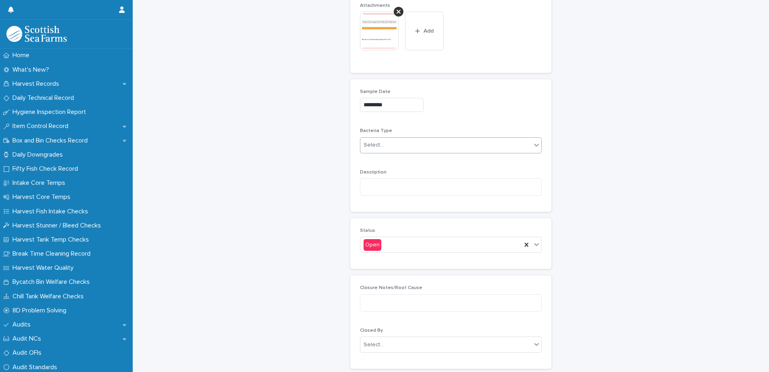
click at [374, 148] on div "Select..." at bounding box center [374, 145] width 20 height 8
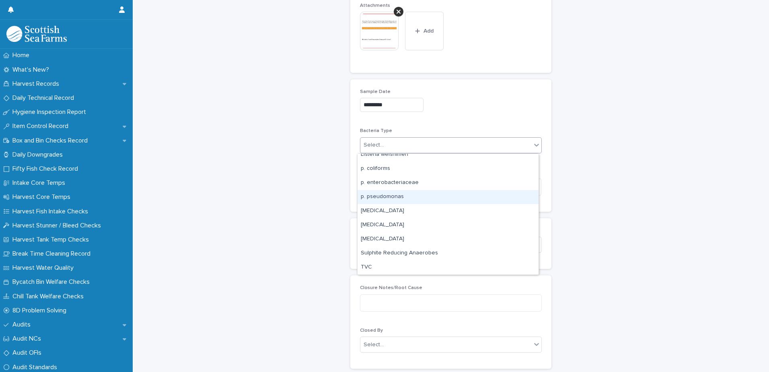
click at [386, 195] on div "p. pseudomonas" at bounding box center [448, 197] width 181 height 14
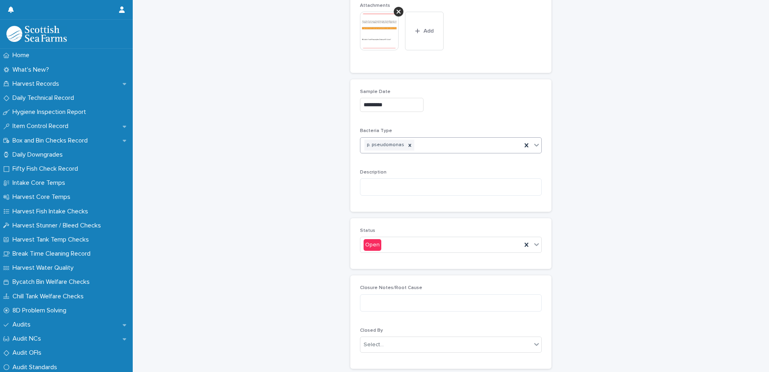
click at [428, 143] on div "p. pseudomonas" at bounding box center [440, 145] width 161 height 14
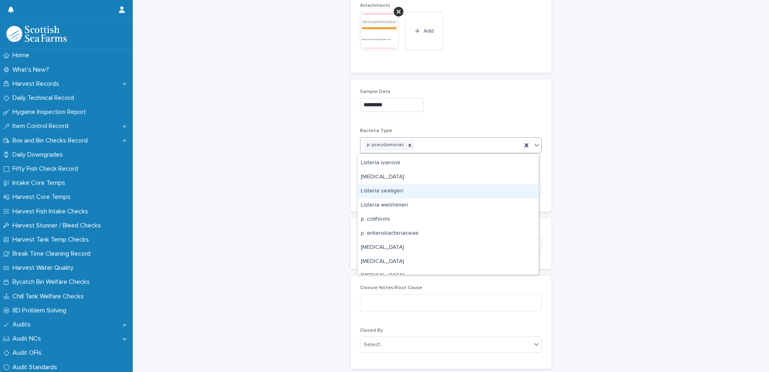
scroll to position [121, 0]
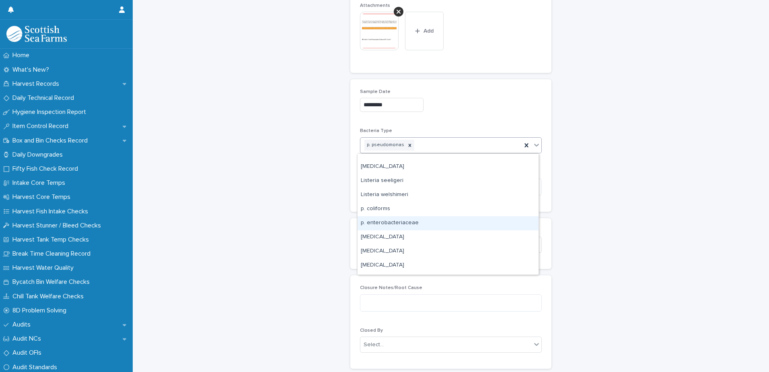
click at [393, 222] on div "p. enterobacteriaceae" at bounding box center [448, 223] width 181 height 14
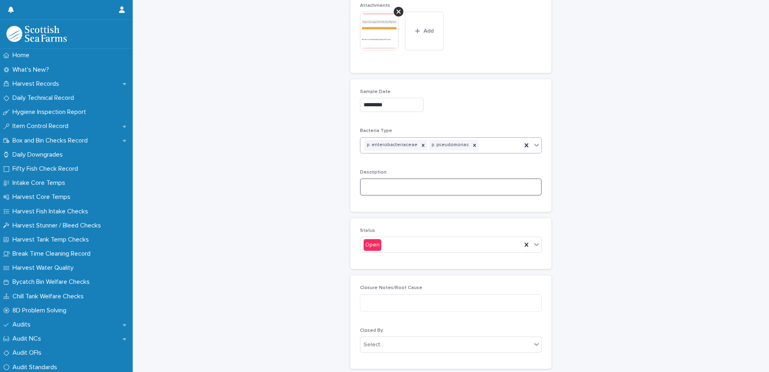
click at [375, 184] on textarea at bounding box center [451, 186] width 182 height 17
click at [377, 185] on textarea at bounding box center [451, 186] width 182 height 17
paste textarea "**********"
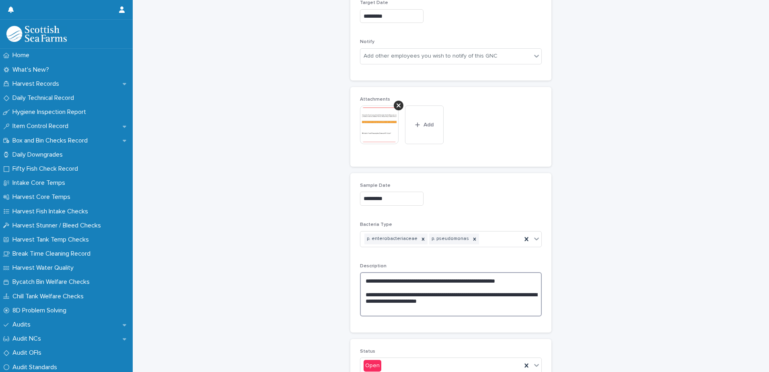
scroll to position [667, 0]
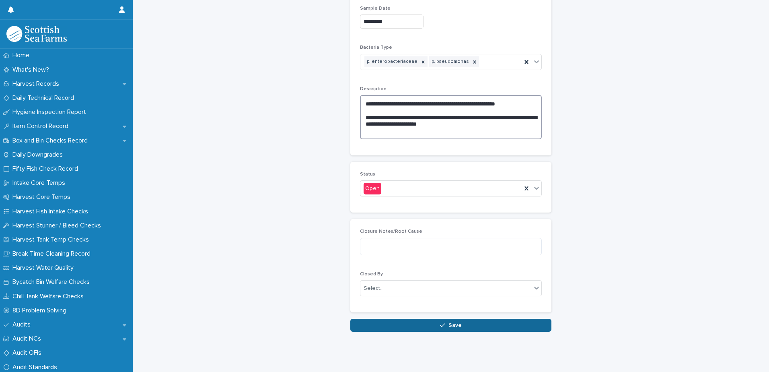
type textarea "**********"
click at [403, 321] on button "Save" at bounding box center [450, 325] width 201 height 13
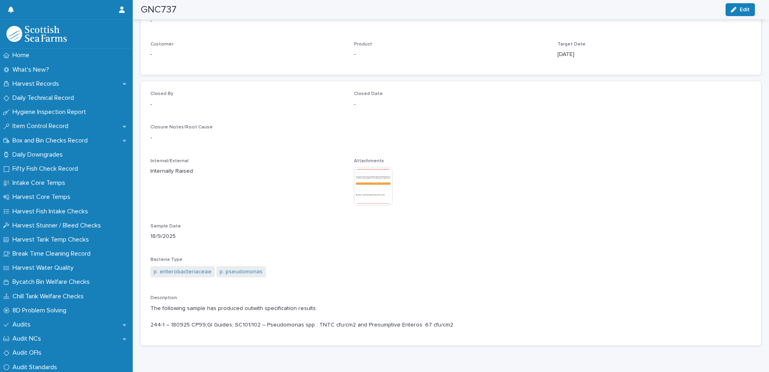
scroll to position [521, 0]
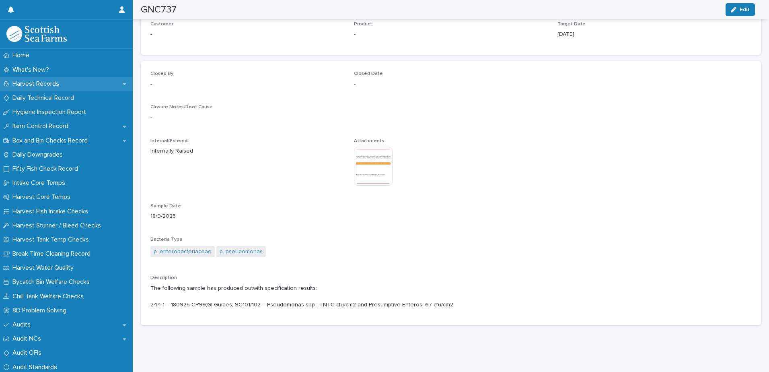
click at [41, 88] on div "Harvest Records" at bounding box center [66, 84] width 133 height 14
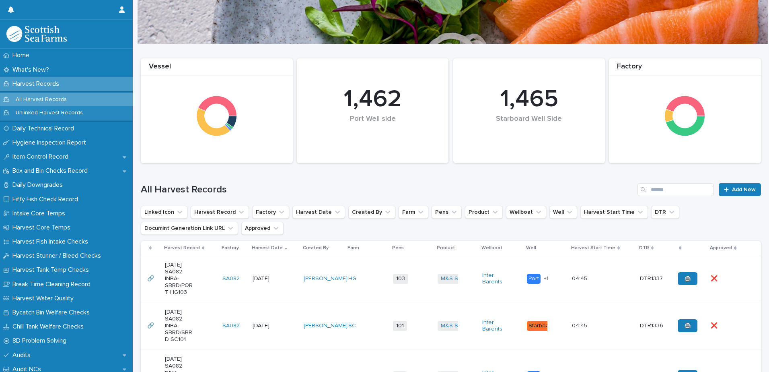
scroll to position [161, 0]
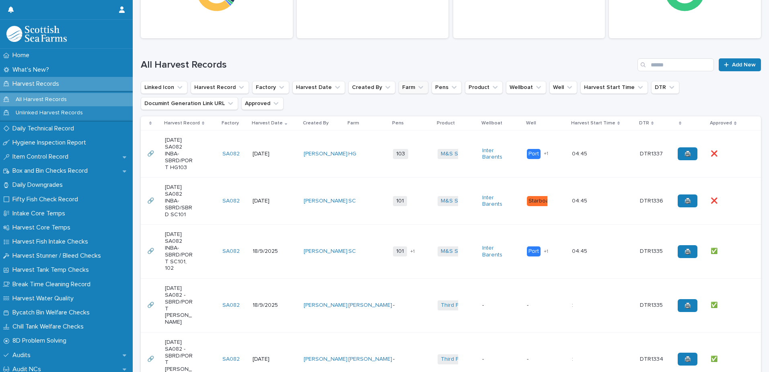
click at [417, 88] on icon "Farm" at bounding box center [421, 87] width 8 height 8
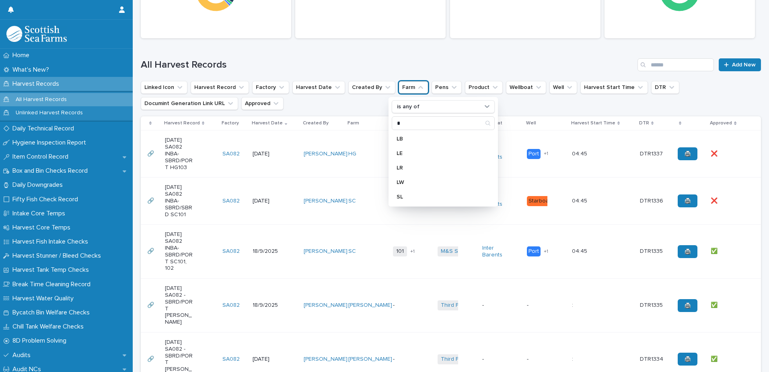
scroll to position [0, 0]
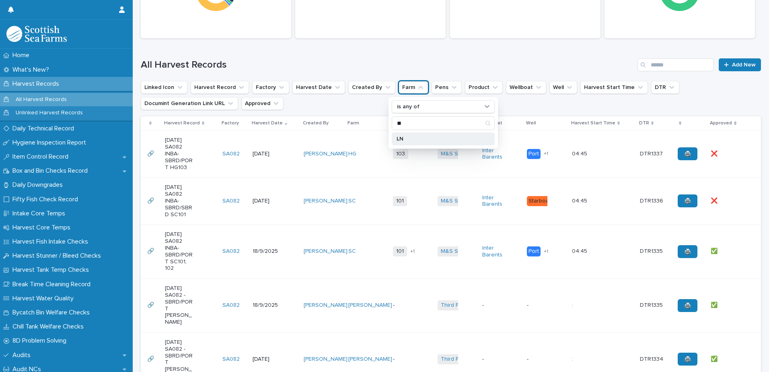
type input "**"
click at [403, 141] on p "LN" at bounding box center [439, 139] width 85 height 6
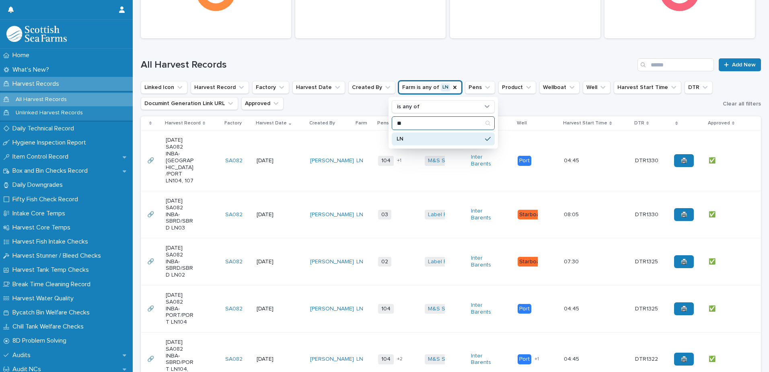
click at [405, 123] on input "**" at bounding box center [443, 123] width 102 height 13
click at [520, 105] on ul "Linked Icon Harvest Record Factory Harvest Date Created By Farm is any of LN is…" at bounding box center [430, 95] width 582 height 32
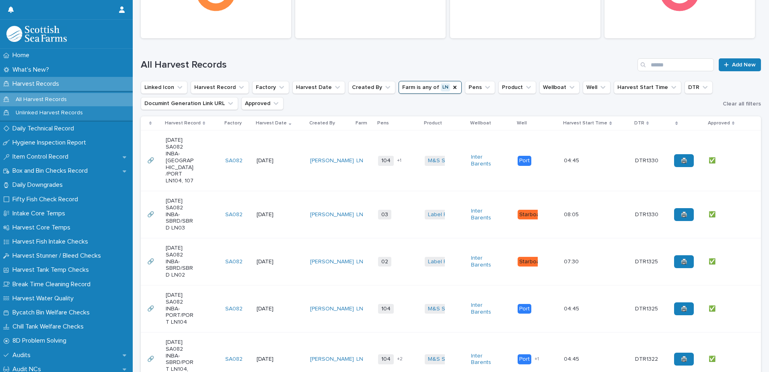
click at [396, 222] on td "03 + 0" at bounding box center [398, 214] width 47 height 47
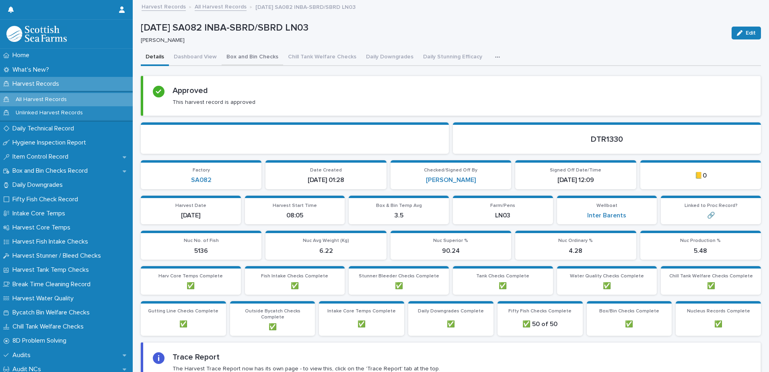
click at [240, 57] on button "Box and Bin Checks" at bounding box center [253, 57] width 62 height 17
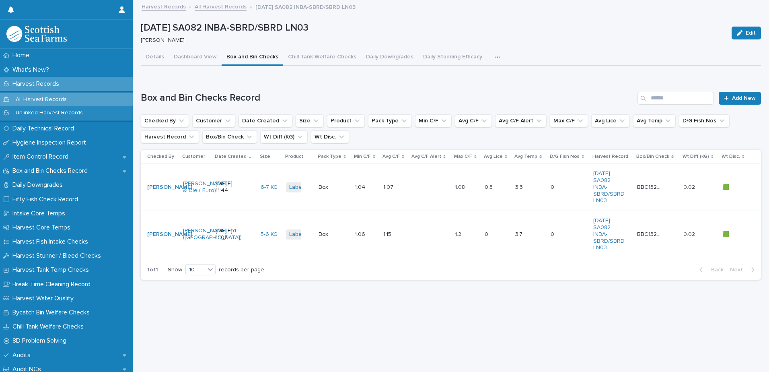
click at [425, 186] on p at bounding box center [424, 187] width 24 height 7
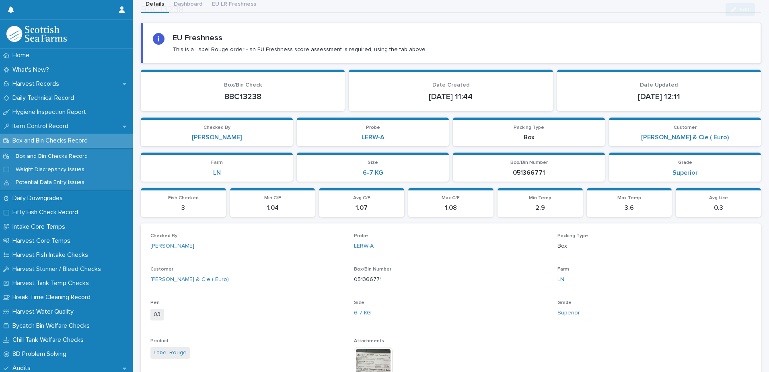
scroll to position [121, 0]
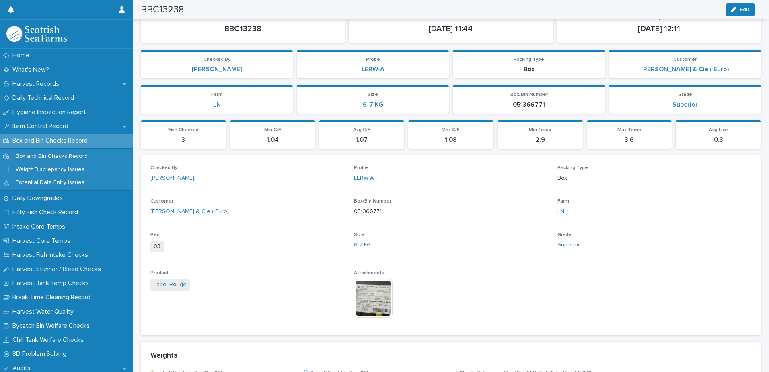
click at [372, 297] on img at bounding box center [373, 298] width 39 height 39
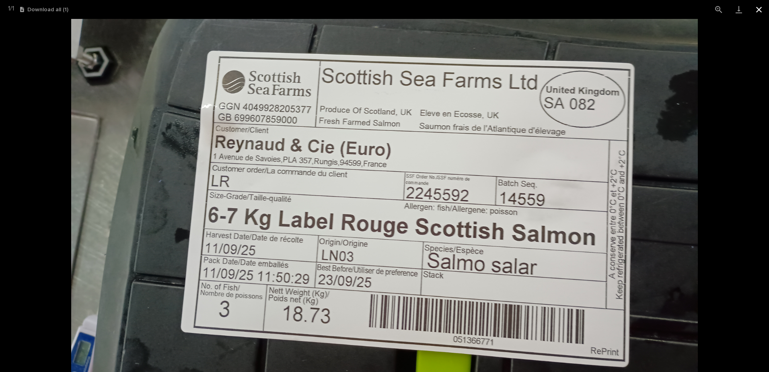
click at [760, 9] on button "Close gallery" at bounding box center [759, 9] width 20 height 19
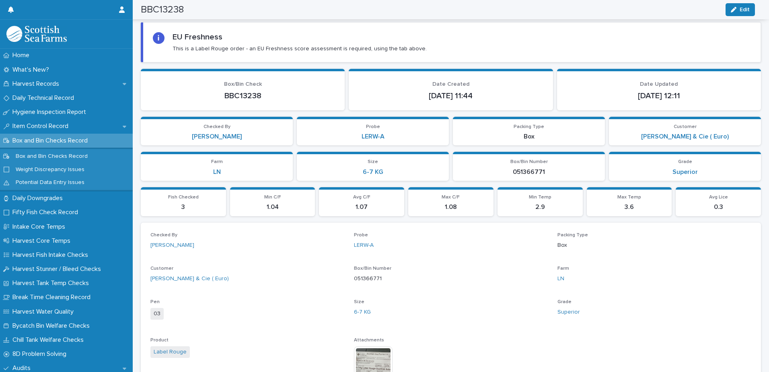
scroll to position [0, 0]
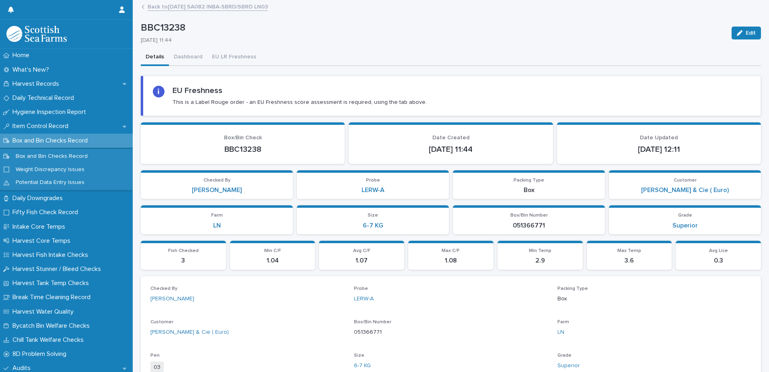
click at [157, 8] on link "Back to [DATE] SA082 INBA-SBRD/SBRD LN03" at bounding box center [208, 6] width 120 height 9
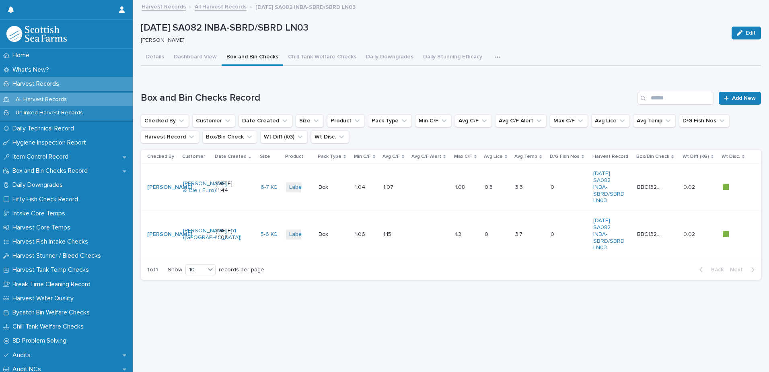
click at [201, 8] on link "All Harvest Records" at bounding box center [221, 6] width 52 height 9
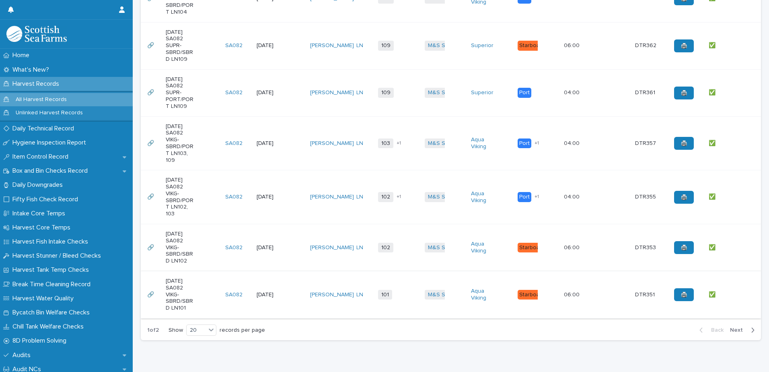
scroll to position [1030, 0]
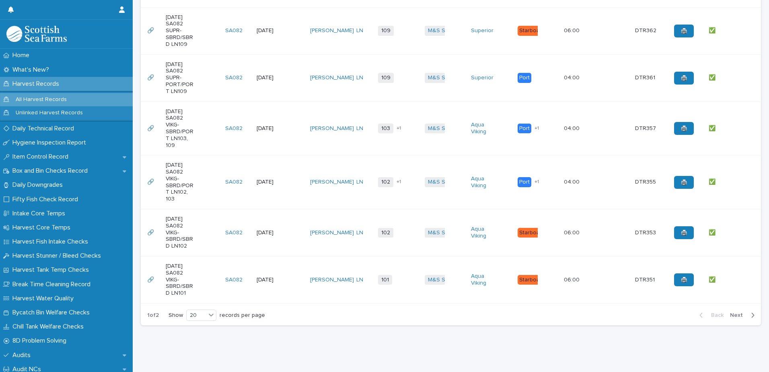
click at [738, 312] on span "Next" at bounding box center [739, 315] width 18 height 6
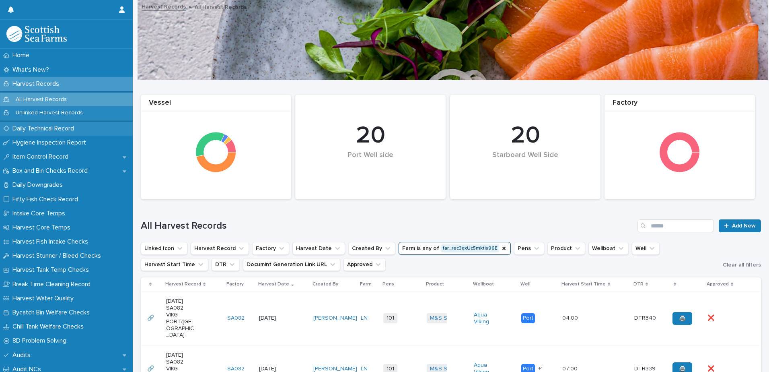
click at [31, 131] on p "Daily Technical Record" at bounding box center [44, 129] width 71 height 8
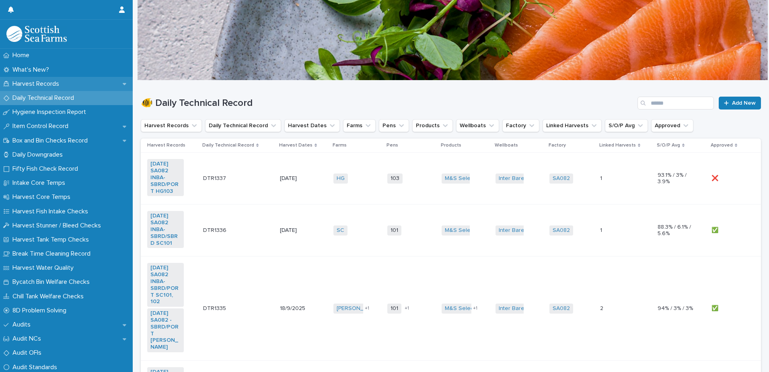
click at [38, 82] on p "Harvest Records" at bounding box center [37, 84] width 56 height 8
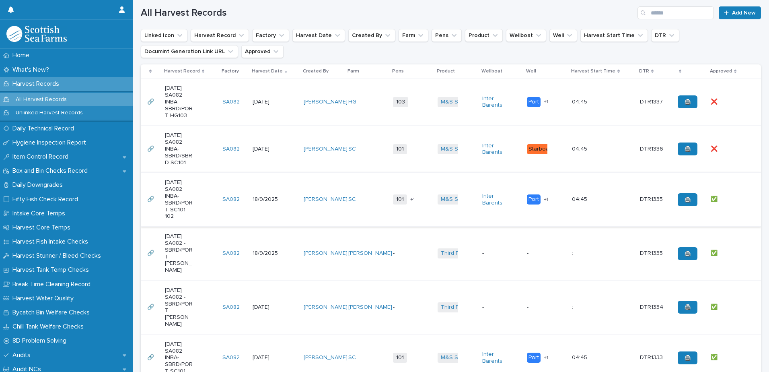
scroll to position [322, 0]
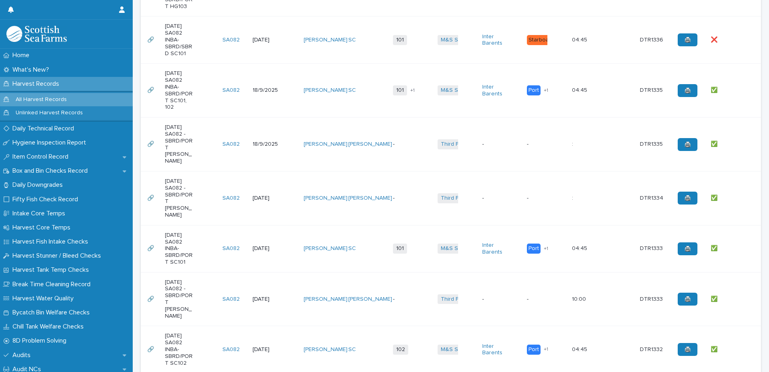
click at [345, 257] on td "SC" at bounding box center [367, 248] width 45 height 47
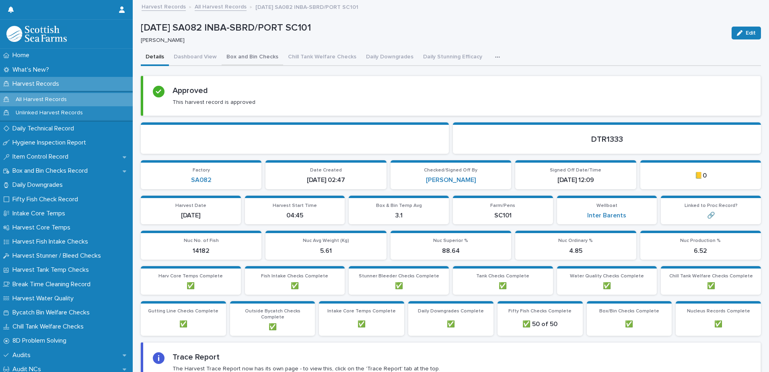
click at [247, 60] on button "Box and Bin Checks" at bounding box center [253, 57] width 62 height 17
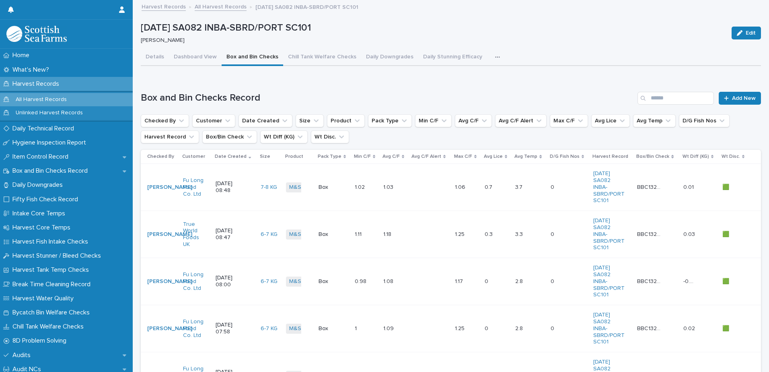
click at [414, 191] on div at bounding box center [430, 187] width 36 height 13
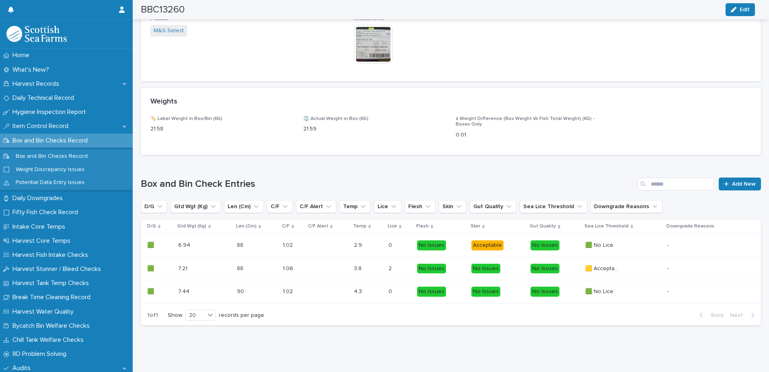
scroll to position [334, 0]
click at [371, 35] on img at bounding box center [373, 44] width 39 height 39
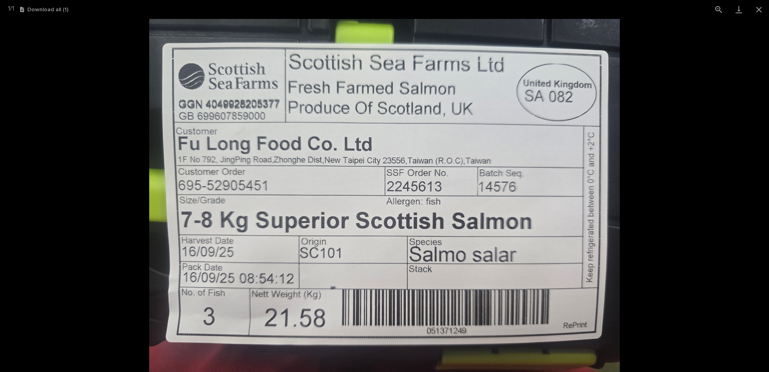
drag, startPoint x: 24, startPoint y: 24, endPoint x: 41, endPoint y: 32, distance: 18.9
click at [0, 26] on html "Home What's New? Harvest Records Daily Technical Record Hygiene Inspection Repo…" at bounding box center [384, 186] width 769 height 372
click at [759, 9] on button "Close gallery" at bounding box center [759, 9] width 20 height 19
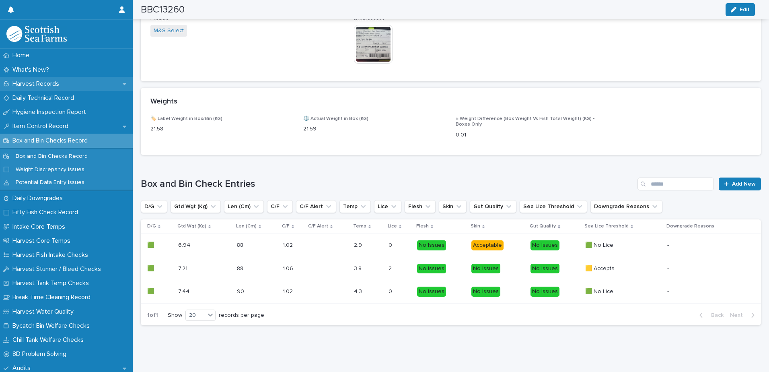
click at [33, 82] on p "Harvest Records" at bounding box center [37, 84] width 56 height 8
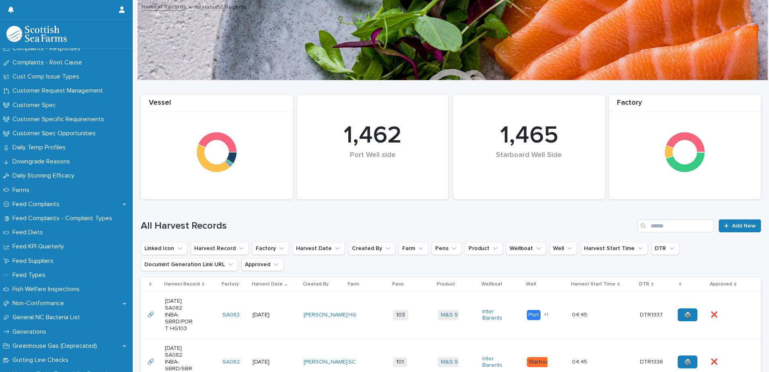
scroll to position [563, 0]
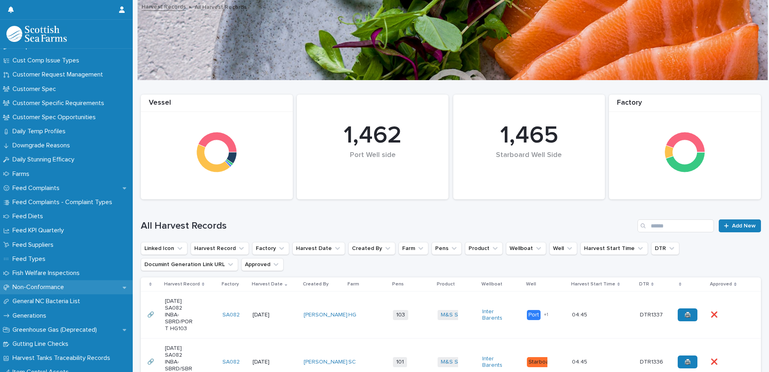
click at [50, 287] on p "Non-Conformance" at bounding box center [39, 287] width 61 height 8
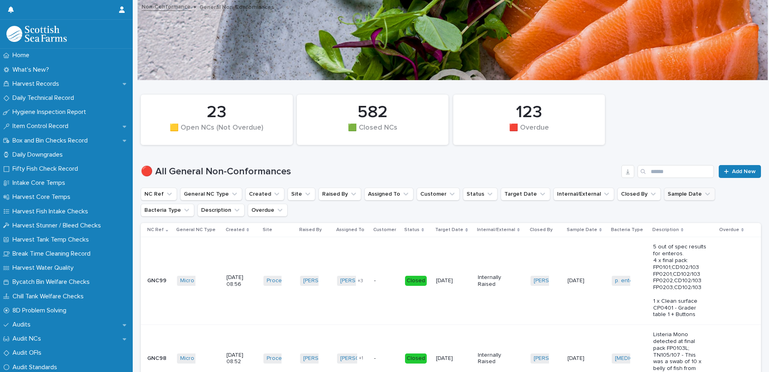
click at [705, 195] on icon "Sample Date" at bounding box center [707, 194] width 5 height 3
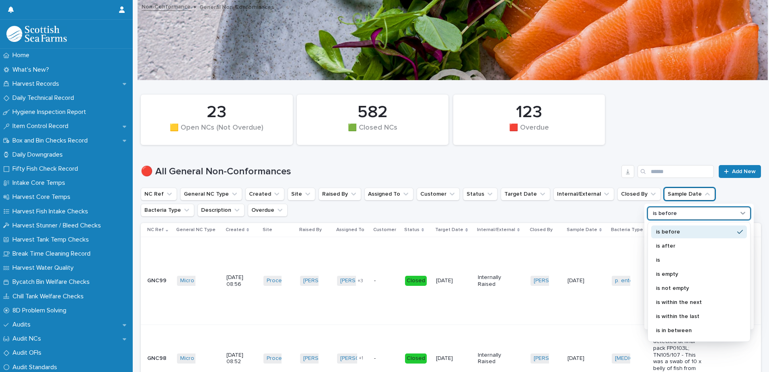
click at [676, 212] on div "is before" at bounding box center [694, 213] width 89 height 8
click at [660, 262] on p "is" at bounding box center [695, 260] width 78 height 6
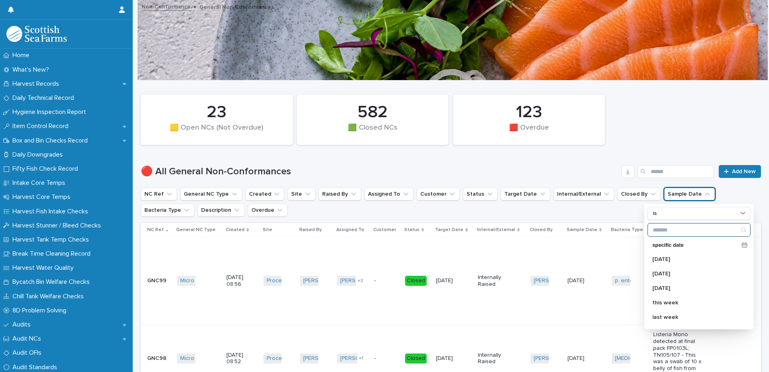
click at [666, 227] on input "Search" at bounding box center [699, 229] width 102 height 13
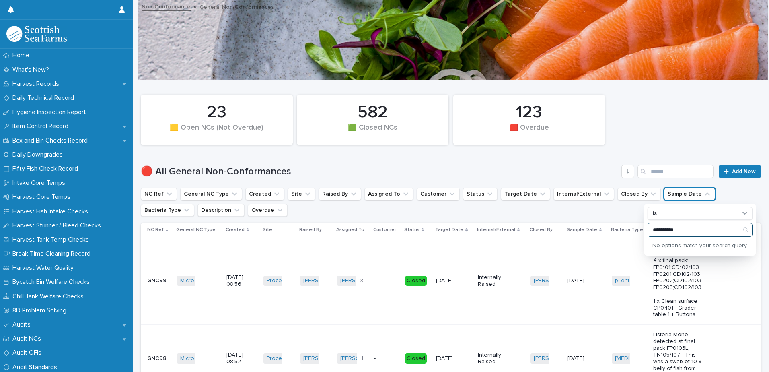
type input "**********"
click at [619, 209] on ul "**********" at bounding box center [450, 202] width 623 height 32
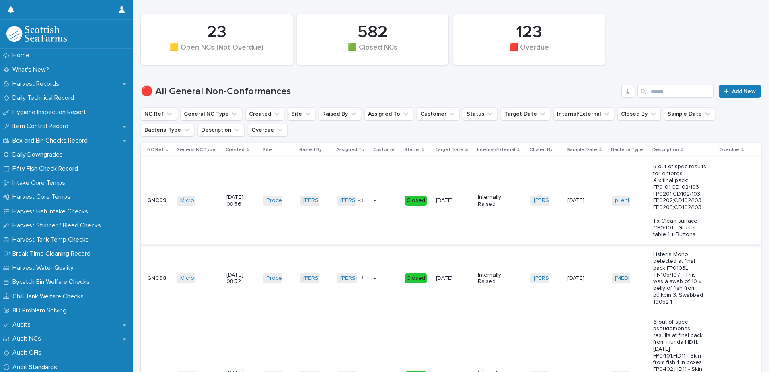
scroll to position [80, 0]
click at [274, 114] on icon "Created" at bounding box center [276, 113] width 5 height 3
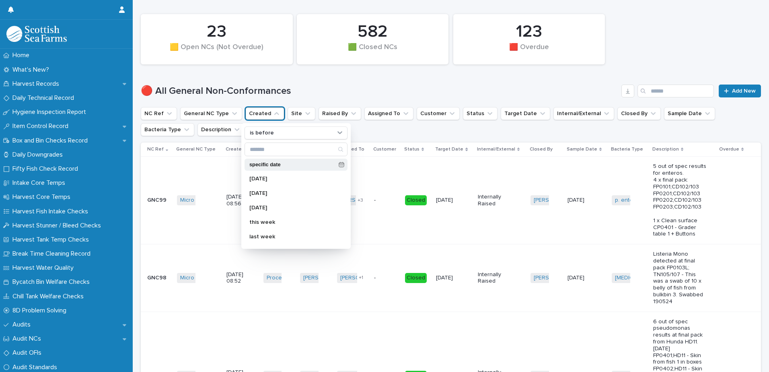
click at [261, 166] on p "specific date" at bounding box center [292, 164] width 86 height 5
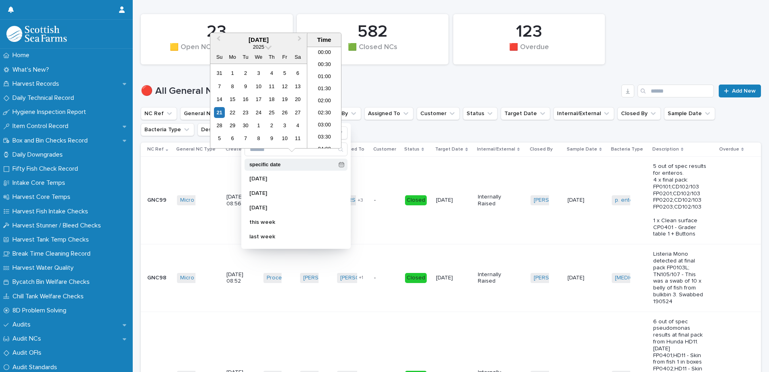
scroll to position [306, 0]
click at [282, 99] on div "19" at bounding box center [284, 99] width 11 height 11
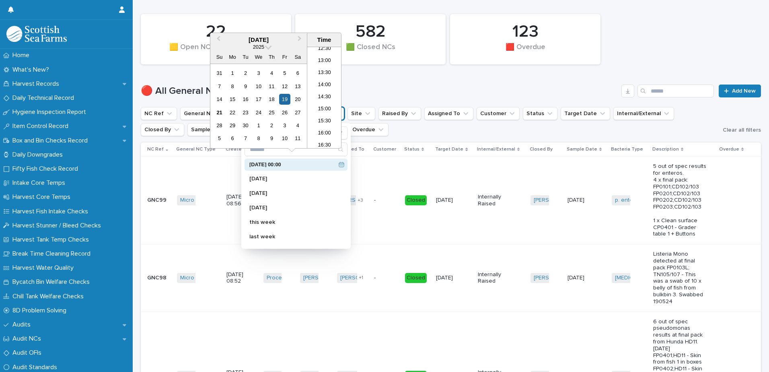
click at [371, 128] on ul "NC Ref General NC Type Created is before [DATE] 00:00 is before [DATE] 00:00 [D…" at bounding box center [430, 121] width 582 height 32
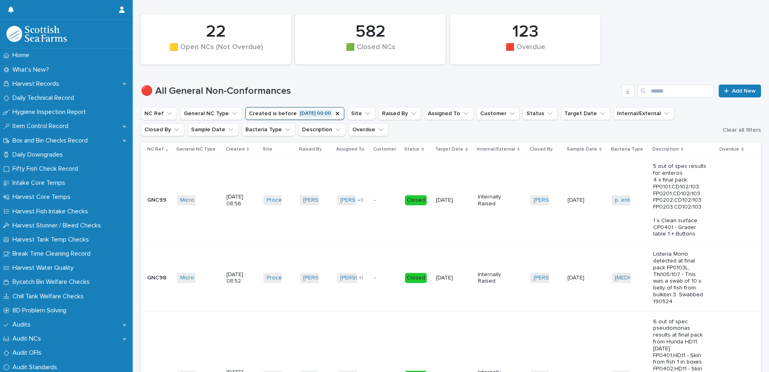
click at [277, 112] on button "Created is before [DATE] 00:00" at bounding box center [294, 113] width 99 height 13
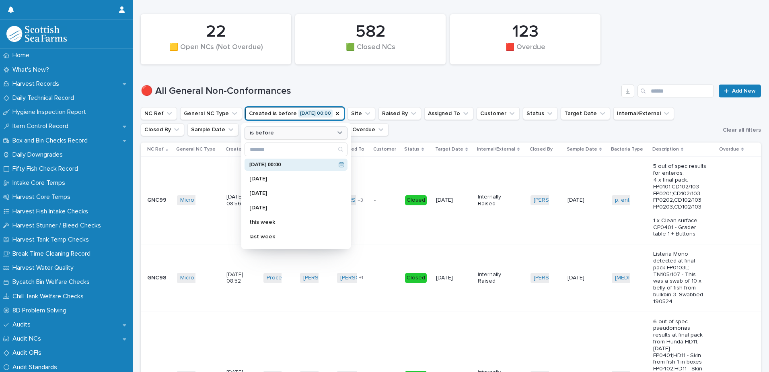
click at [271, 131] on p "is before" at bounding box center [262, 133] width 24 height 7
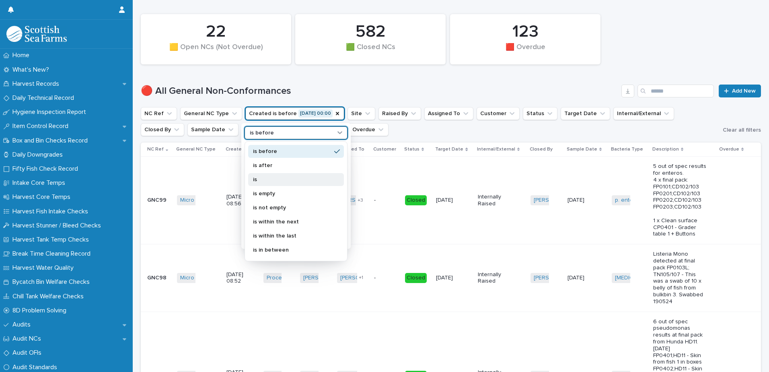
click at [260, 181] on p "is" at bounding box center [292, 180] width 78 height 6
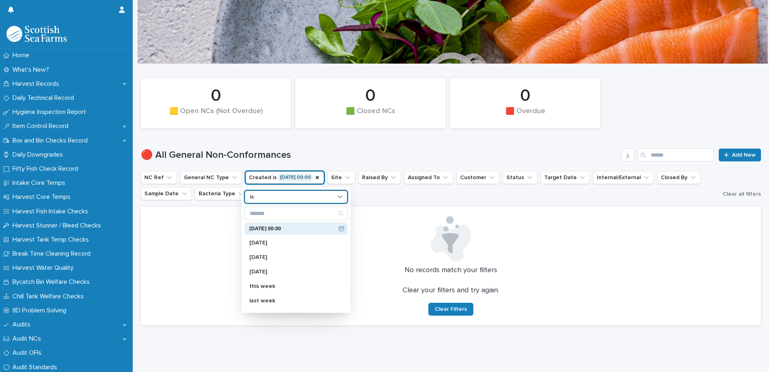
scroll to position [23, 0]
click at [359, 132] on div "🔴 All General Non-Conformances Add New" at bounding box center [451, 151] width 620 height 39
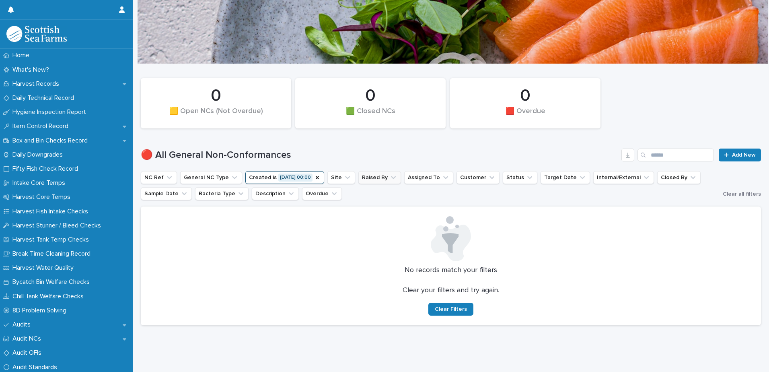
click at [391, 173] on icon "Raised By" at bounding box center [393, 177] width 8 height 8
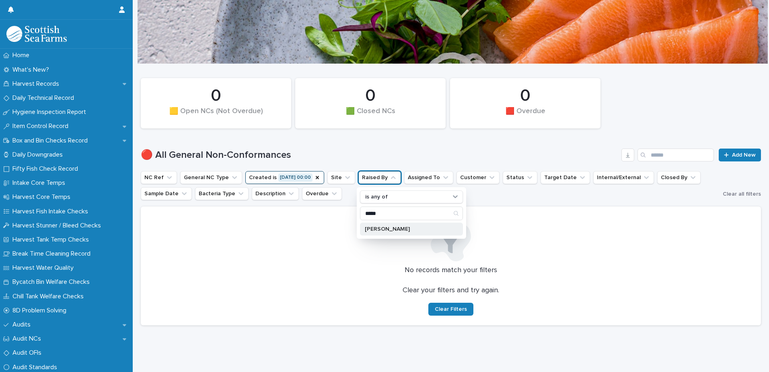
type input "*****"
click at [382, 226] on p "[PERSON_NAME]" at bounding box center [407, 229] width 85 height 6
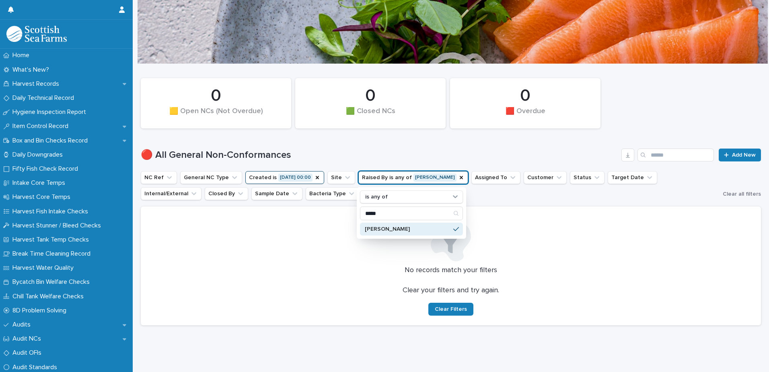
click at [498, 190] on ul "NC Ref General NC Type Created is [DATE] 00:00 Site Raised By is any of [PERSON…" at bounding box center [430, 185] width 582 height 32
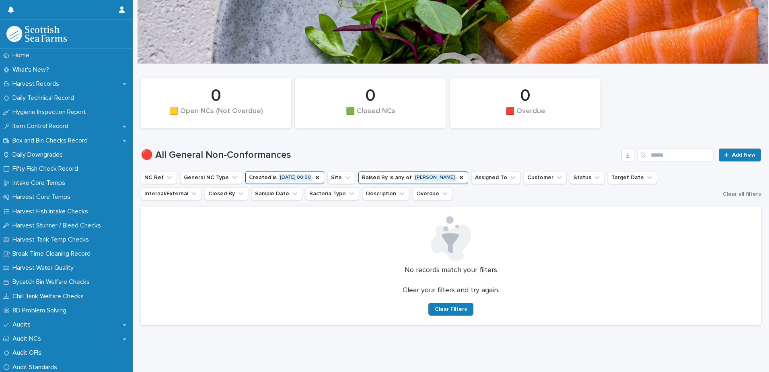
click at [279, 173] on button "Created is [DATE] 00:00" at bounding box center [284, 177] width 79 height 13
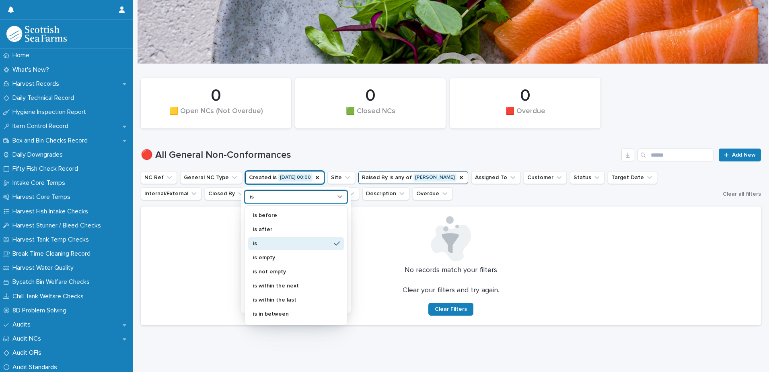
click at [259, 193] on div "is" at bounding box center [291, 197] width 89 height 8
click at [267, 241] on p "is" at bounding box center [292, 244] width 78 height 6
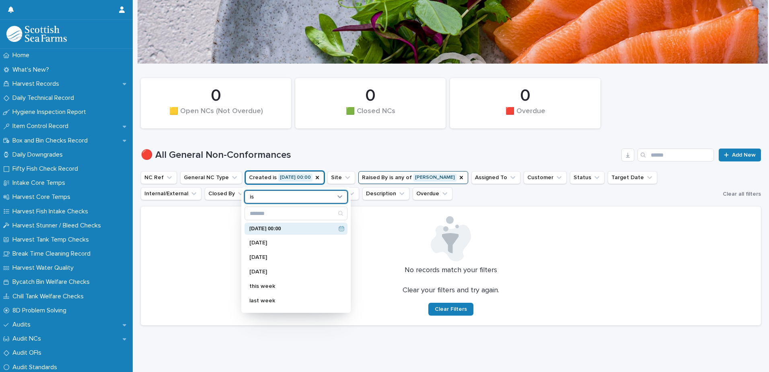
click at [290, 226] on p "[DATE] 00:00" at bounding box center [292, 228] width 86 height 5
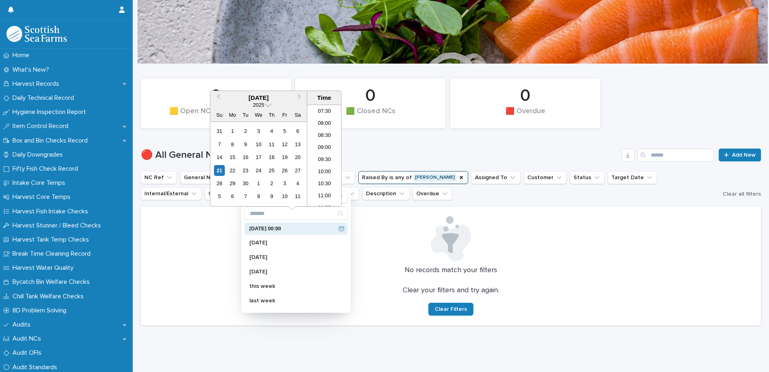
scroll to position [241, 0]
click at [356, 149] on h1 "🔴 All General Non-Conformances" at bounding box center [379, 155] width 477 height 12
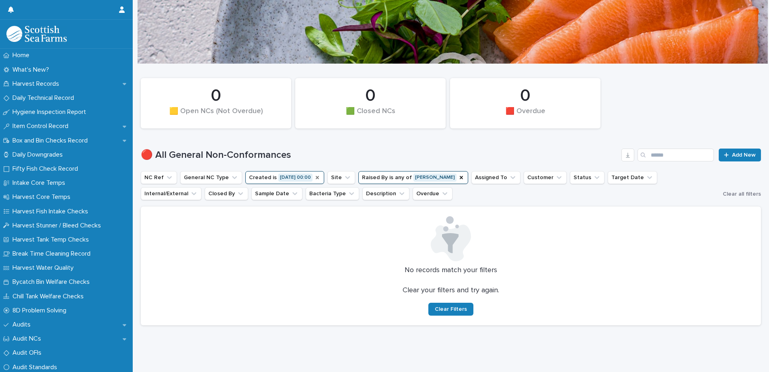
click at [317, 174] on icon "Created" at bounding box center [317, 177] width 6 height 6
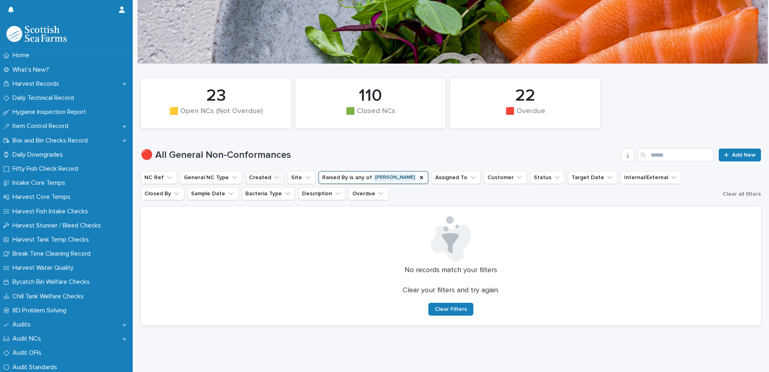
click at [274, 176] on icon "Created" at bounding box center [276, 177] width 5 height 3
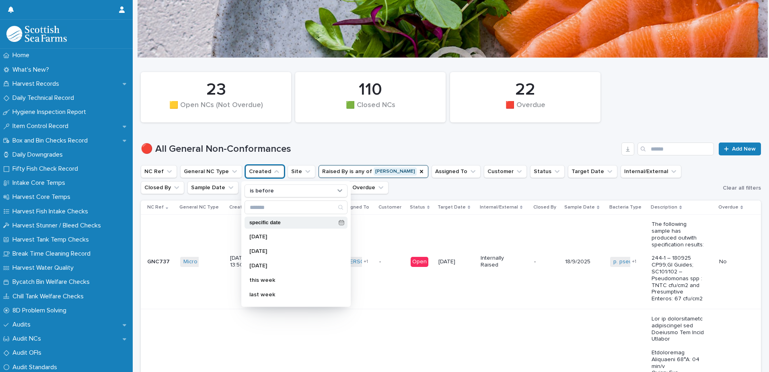
click at [261, 222] on p "specific date" at bounding box center [292, 222] width 86 height 5
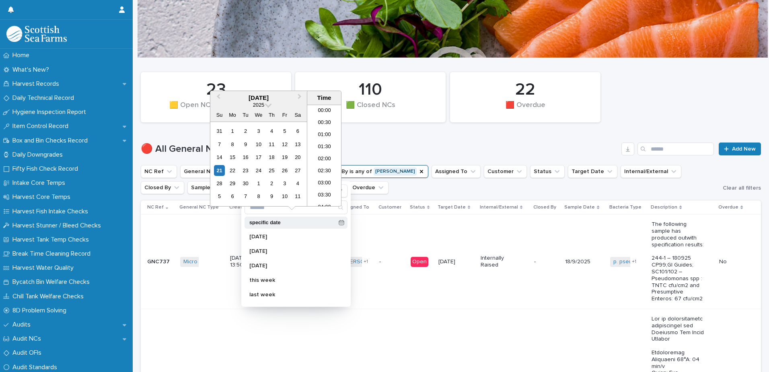
scroll to position [306, 0]
click at [284, 158] on div "19" at bounding box center [284, 157] width 11 height 11
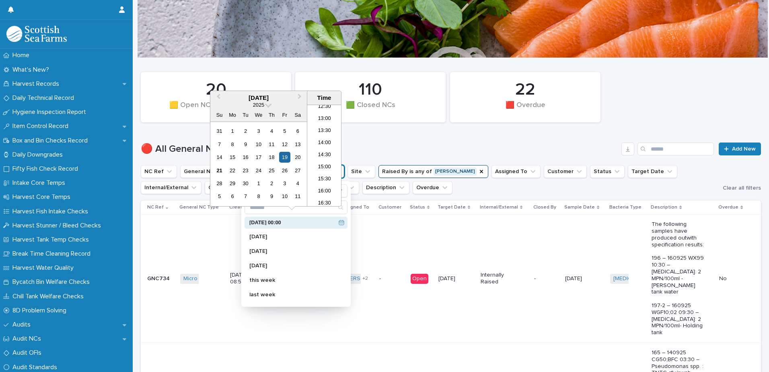
click at [372, 224] on td "[PERSON_NAME] [PERSON_NAME] [PERSON_NAME] + 2" at bounding box center [357, 278] width 37 height 128
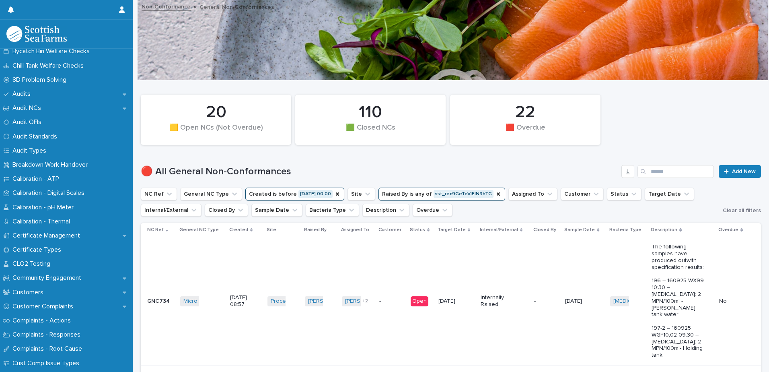
scroll to position [80, 0]
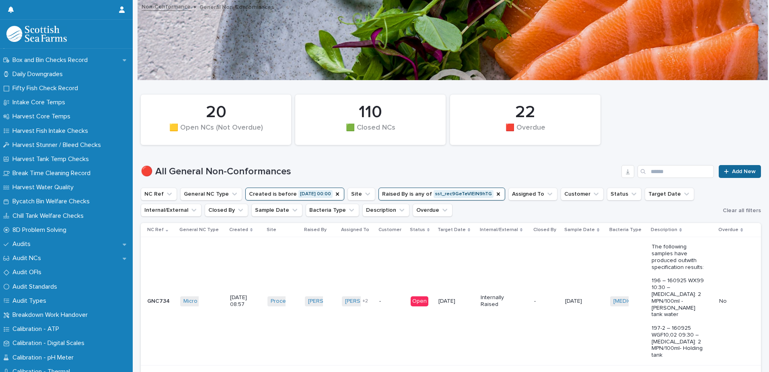
click at [742, 170] on span "Add New" at bounding box center [744, 172] width 24 height 6
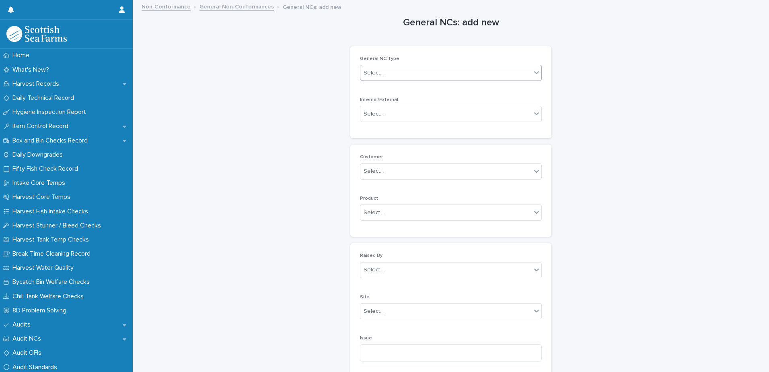
click at [384, 77] on div "Select..." at bounding box center [445, 72] width 171 height 13
click at [380, 144] on div "Micro Out of Spec" at bounding box center [448, 145] width 181 height 14
click at [367, 113] on div "Select..." at bounding box center [374, 114] width 20 height 8
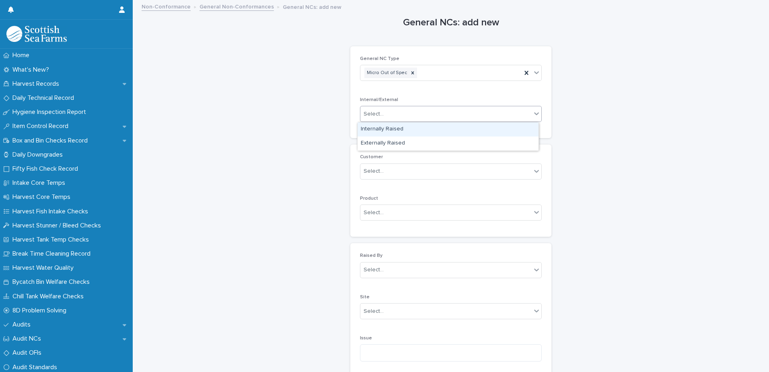
click at [370, 130] on div "Internally Raised" at bounding box center [448, 129] width 181 height 14
click at [370, 269] on div "Select..." at bounding box center [374, 269] width 20 height 8
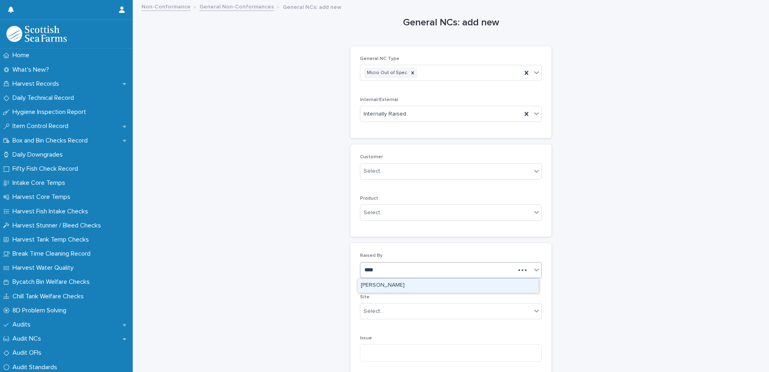
type input "*****"
click at [368, 284] on div "[PERSON_NAME]" at bounding box center [448, 285] width 181 height 14
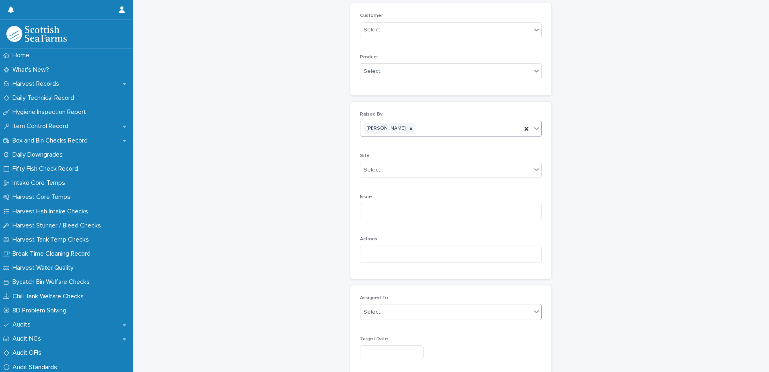
scroll to position [161, 0]
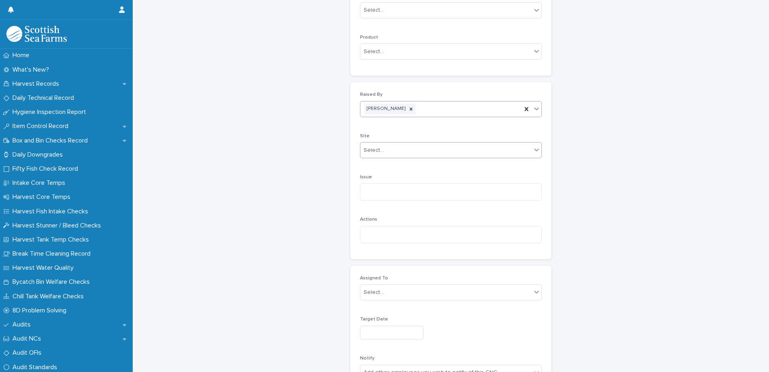
click at [368, 151] on div "Select..." at bounding box center [374, 150] width 20 height 8
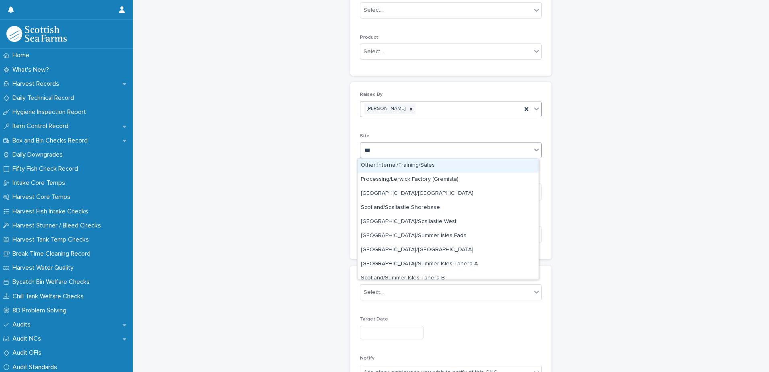
type input "****"
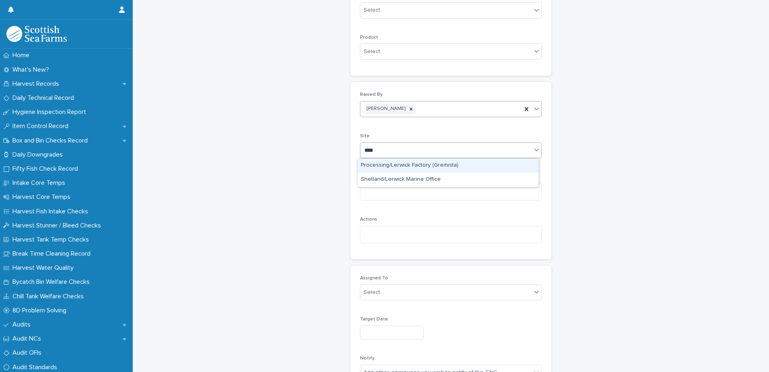
click at [408, 166] on div "Processing/Lerwick Factory (Gremista)" at bounding box center [448, 165] width 181 height 14
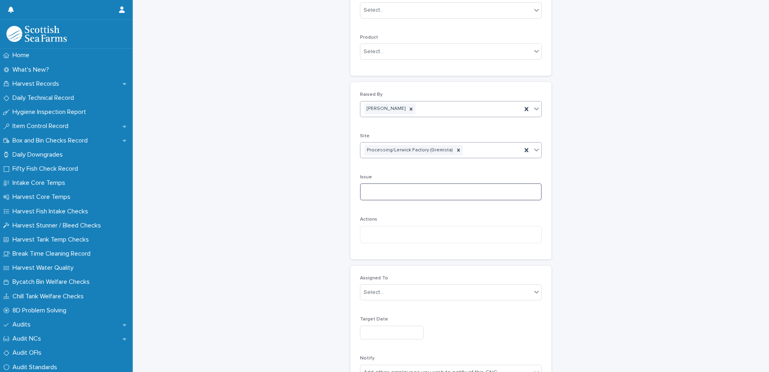
click at [363, 193] on textarea at bounding box center [451, 191] width 182 height 17
click at [382, 189] on textarea at bounding box center [451, 191] width 182 height 17
drag, startPoint x: 382, startPoint y: 189, endPoint x: 389, endPoint y: 189, distance: 7.2
paste textarea "**********"
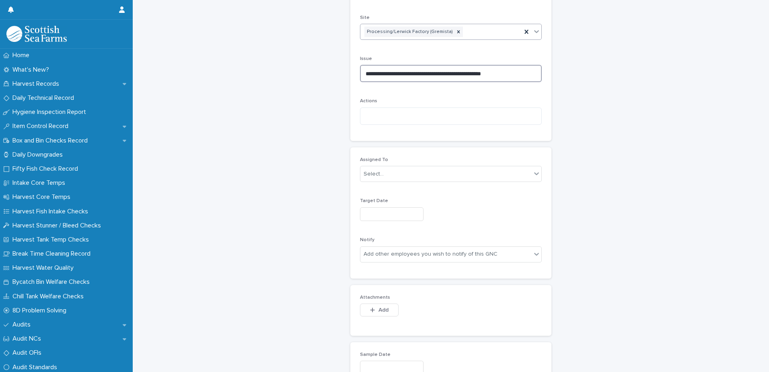
scroll to position [282, 0]
type textarea "**********"
click at [372, 172] on div "Select..." at bounding box center [374, 171] width 20 height 8
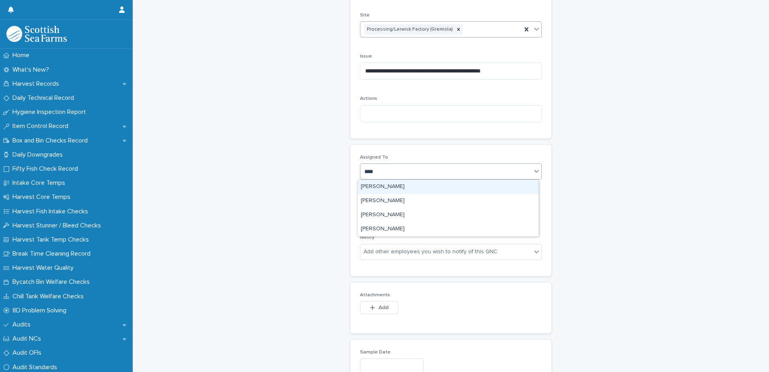
type input "*****"
click at [382, 183] on div "[PERSON_NAME]" at bounding box center [448, 187] width 181 height 14
type input "****"
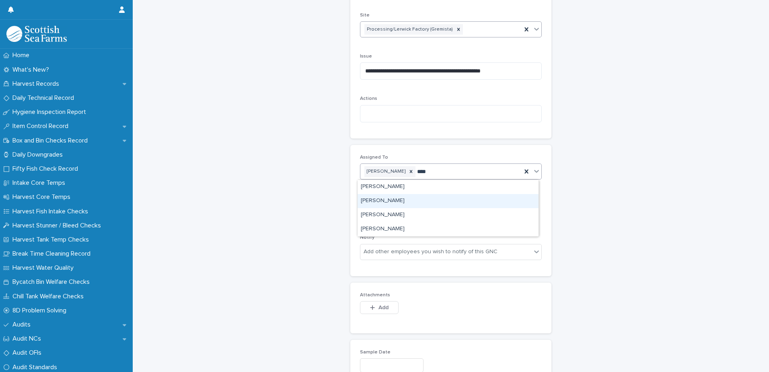
click at [390, 199] on div "[PERSON_NAME]" at bounding box center [448, 201] width 181 height 14
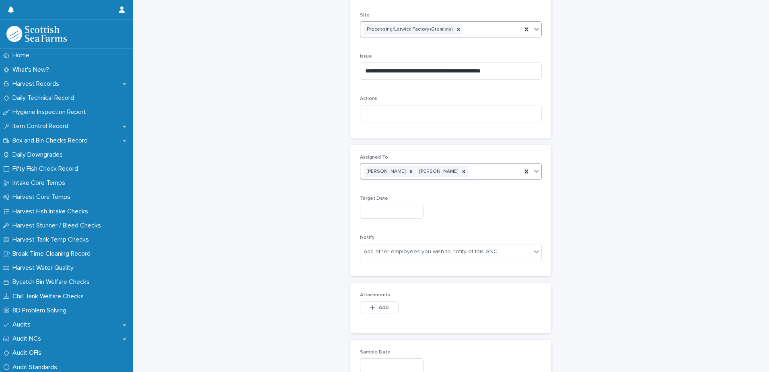
click at [370, 209] on input "text" at bounding box center [392, 212] width 64 height 14
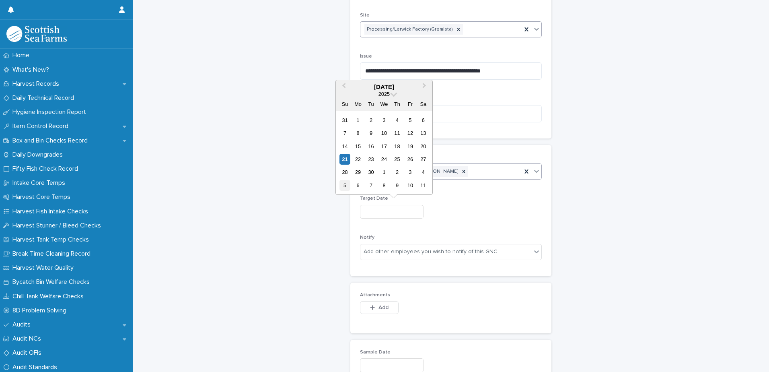
click at [345, 188] on div "5" at bounding box center [344, 185] width 11 height 11
type input "*********"
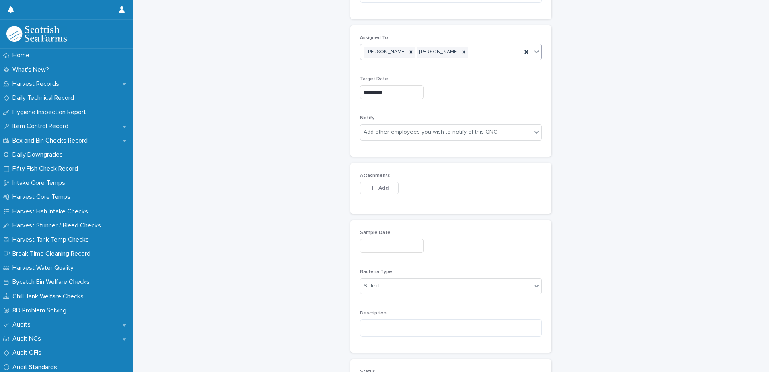
scroll to position [402, 0]
click at [371, 190] on button "Add" at bounding box center [379, 186] width 39 height 13
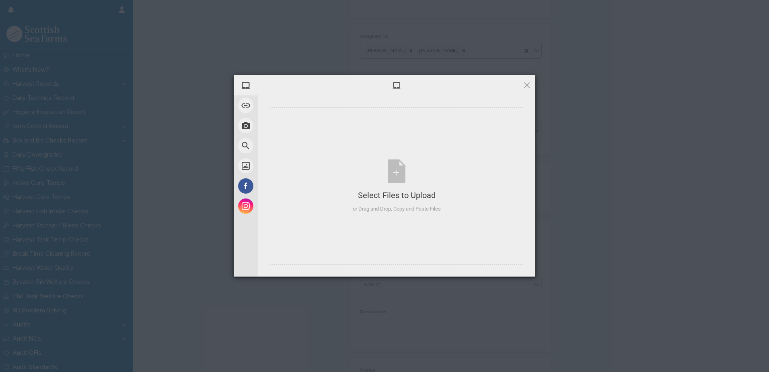
click at [438, 91] on div at bounding box center [397, 85] width 278 height 20
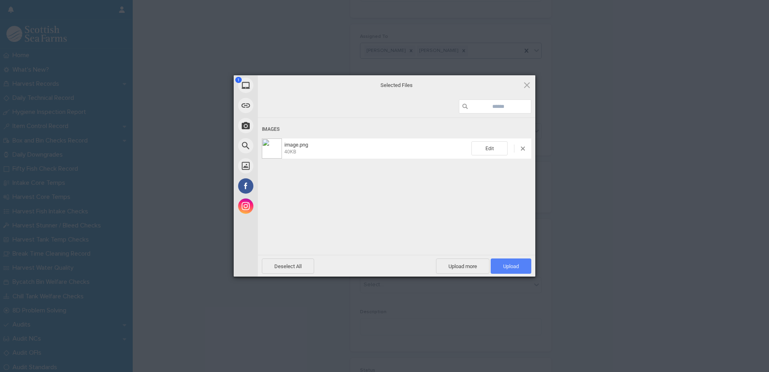
click at [513, 266] on span "Upload 1" at bounding box center [511, 266] width 16 height 6
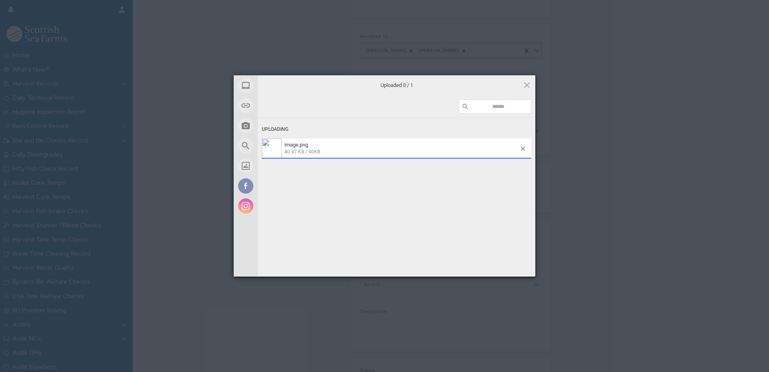
scroll to position [417, 0]
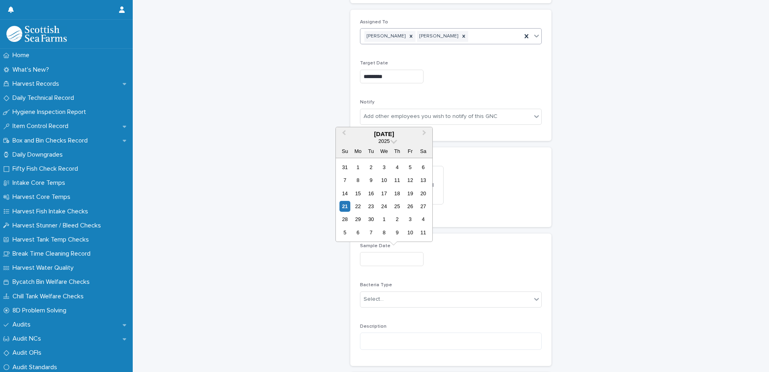
click at [372, 257] on input "text" at bounding box center [392, 259] width 64 height 14
click at [345, 193] on div "14" at bounding box center [344, 193] width 11 height 11
type input "*********"
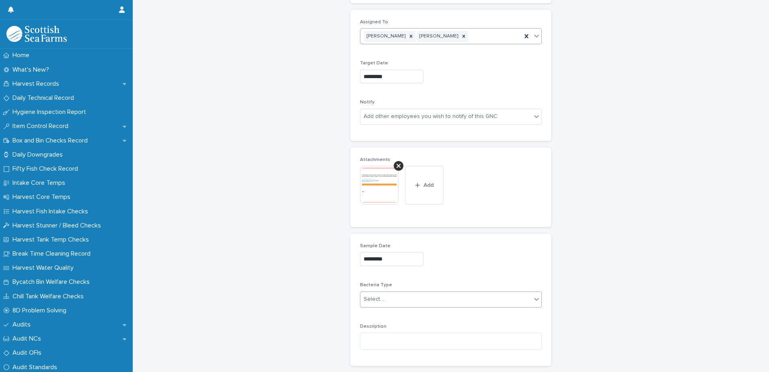
click at [376, 299] on div "Select..." at bounding box center [374, 299] width 20 height 8
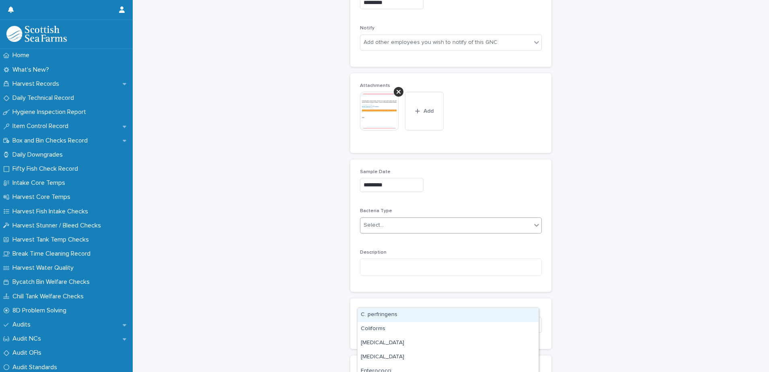
scroll to position [497, 0]
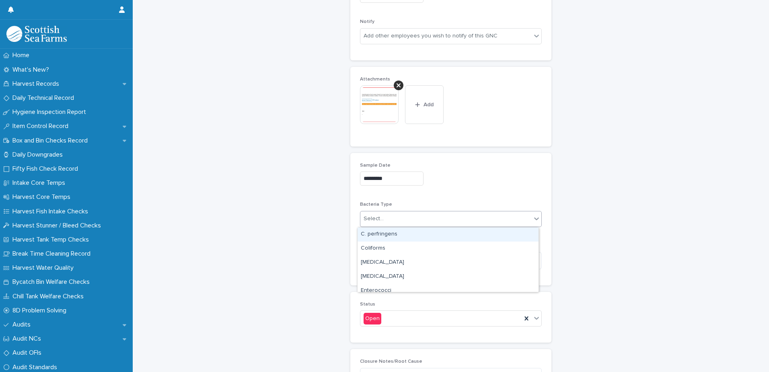
click at [395, 218] on div "Select..." at bounding box center [445, 218] width 171 height 13
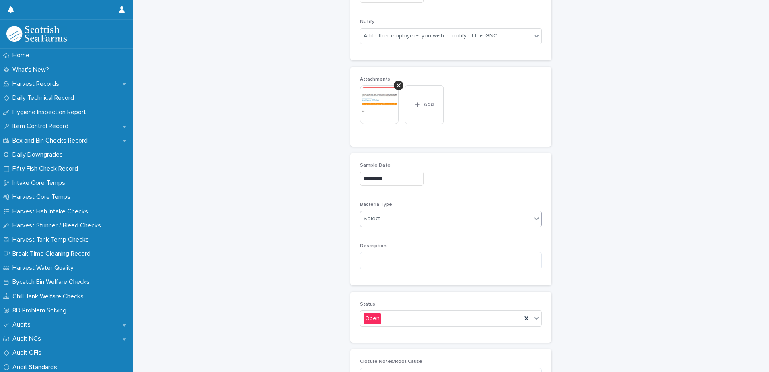
click at [395, 217] on div "Select..." at bounding box center [445, 218] width 171 height 13
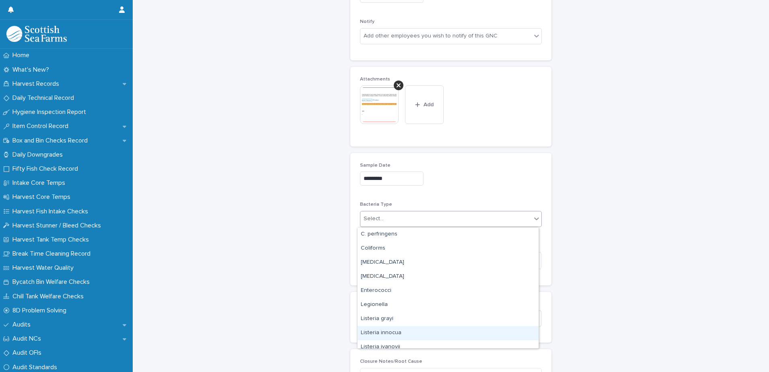
scroll to position [40, 0]
click at [393, 322] on div "[MEDICAL_DATA]" at bounding box center [448, 321] width 181 height 14
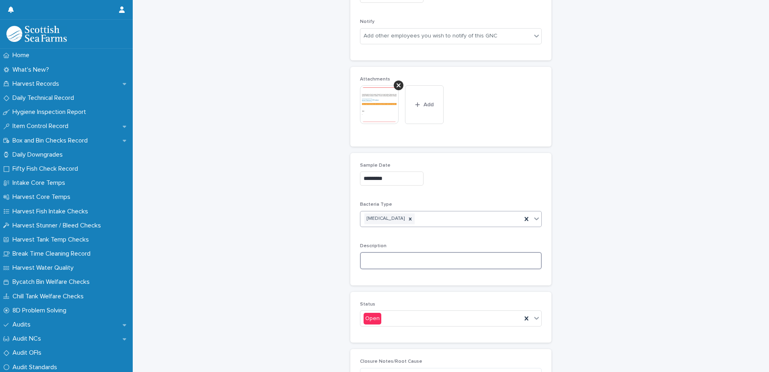
click at [377, 256] on textarea at bounding box center [451, 260] width 182 height 17
paste textarea "**********"
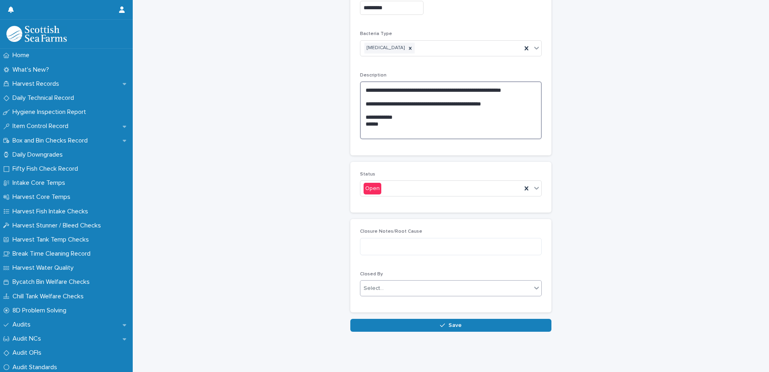
scroll to position [674, 0]
type textarea "**********"
click at [394, 319] on button "Save" at bounding box center [450, 325] width 201 height 13
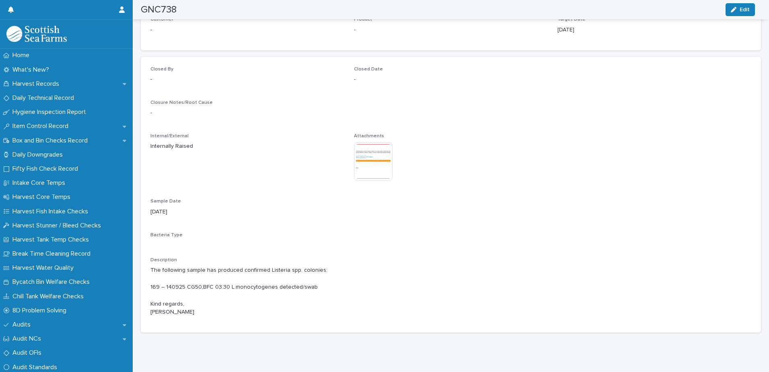
scroll to position [547, 0]
